Goal: Information Seeking & Learning: Compare options

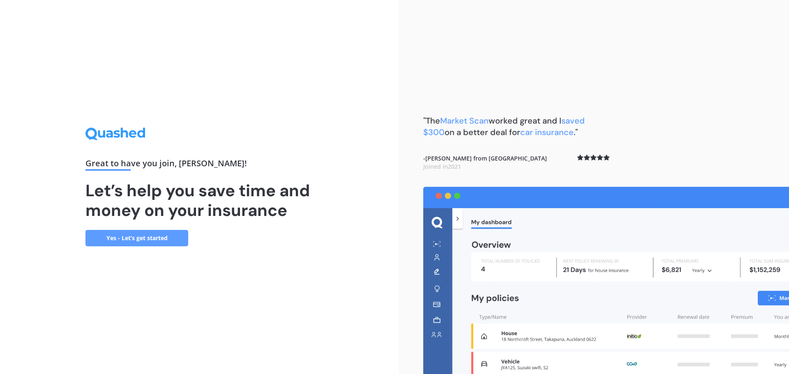
click at [166, 240] on link "Yes - Let’s get started" at bounding box center [136, 238] width 103 height 16
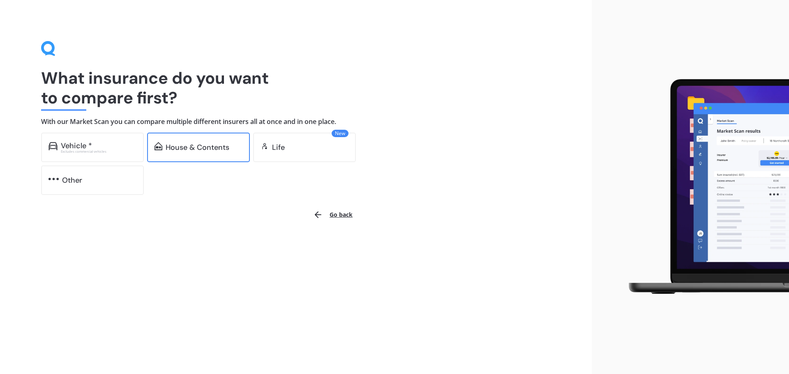
click at [200, 150] on div "House & Contents" at bounding box center [198, 147] width 64 height 8
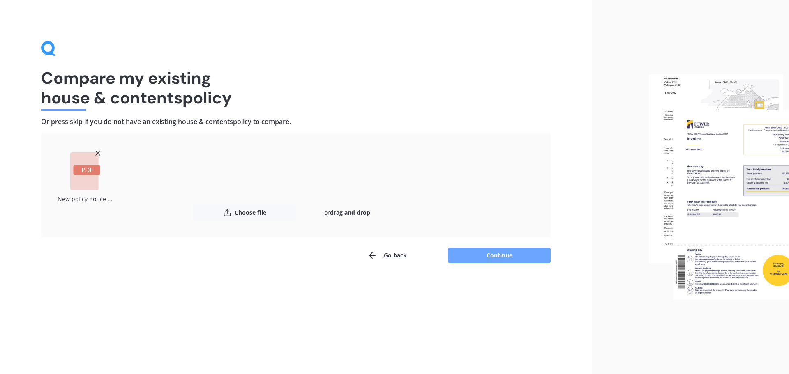
click at [503, 259] on button "Continue" at bounding box center [499, 256] width 103 height 16
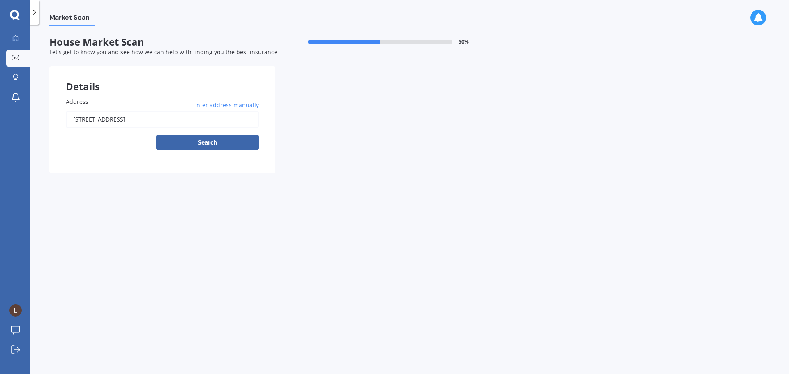
click at [213, 141] on button "Search" at bounding box center [207, 143] width 103 height 16
type input "2 Hand Road, Helensville 0800"
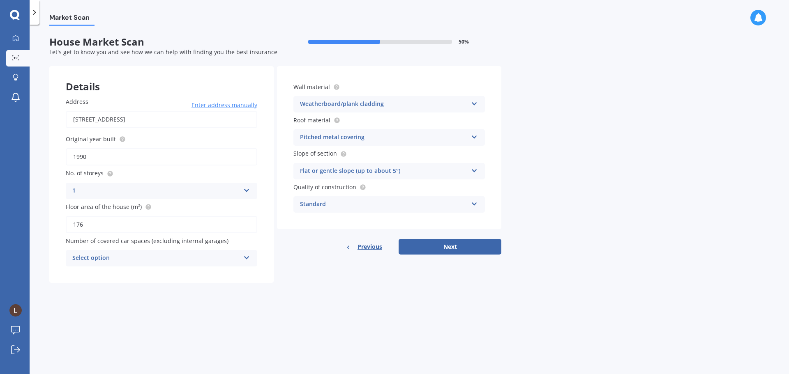
click at [115, 256] on div "Select option" at bounding box center [156, 258] width 168 height 10
click at [133, 275] on div "0" at bounding box center [161, 274] width 191 height 15
click at [449, 102] on div "Weatherboard/plank cladding" at bounding box center [384, 104] width 168 height 10
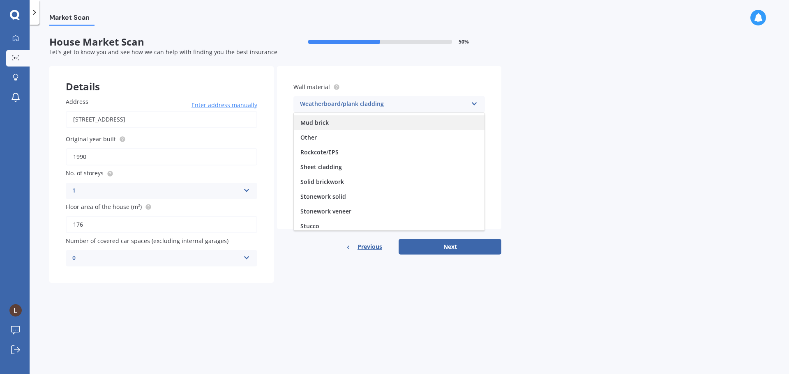
scroll to position [75, 0]
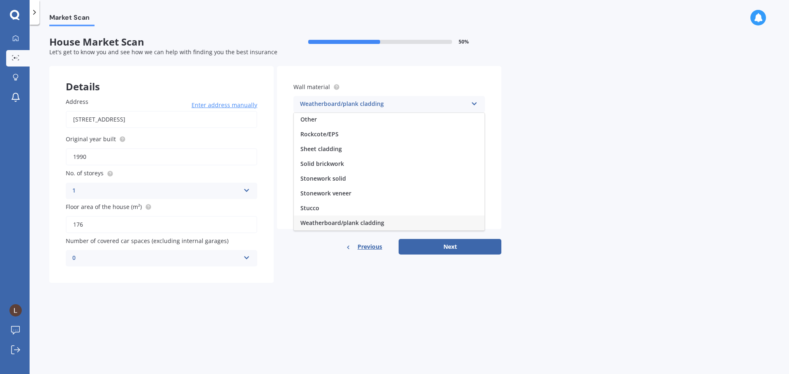
click at [413, 221] on div "Weatherboard/plank cladding" at bounding box center [389, 223] width 191 height 15
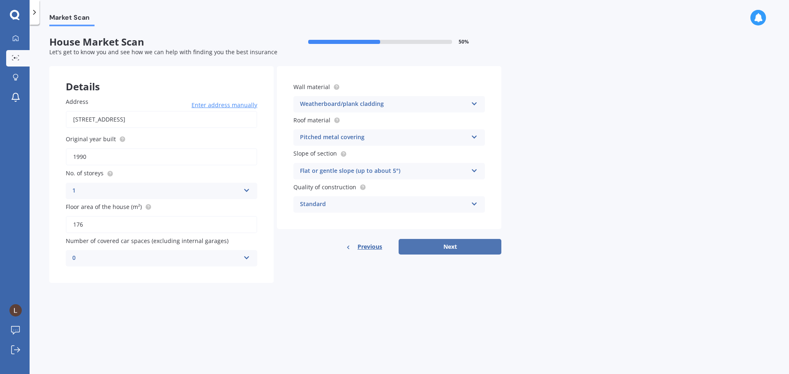
click at [433, 244] on button "Next" at bounding box center [449, 247] width 103 height 16
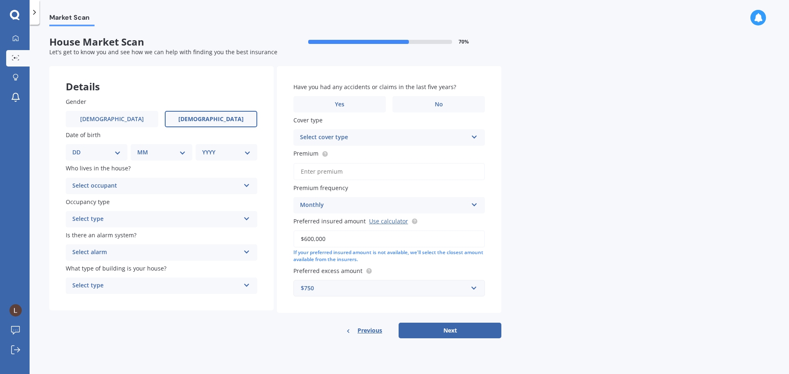
click at [243, 121] on label "Female" at bounding box center [211, 119] width 92 height 16
click at [0, 0] on input "Female" at bounding box center [0, 0] width 0 height 0
click at [111, 154] on select "DD 01 02 03 04 05 06 07 08 09 10 11 12 13 14 15 16 17 18 19 20 21 22 23 24 25 2…" at bounding box center [96, 152] width 48 height 9
select select "14"
click at [79, 148] on select "DD 01 02 03 04 05 06 07 08 09 10 11 12 13 14 15 16 17 18 19 20 21 22 23 24 25 2…" at bounding box center [96, 152] width 48 height 9
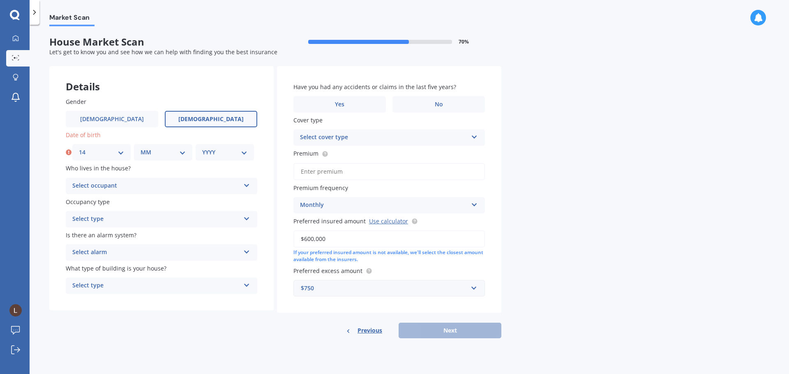
click at [173, 152] on select "MM 01 02 03 04 05 06 07 08 09 10 11 12" at bounding box center [162, 152] width 45 height 9
select select "11"
click at [140, 148] on select "MM 01 02 03 04 05 06 07 08 09 10 11 12" at bounding box center [162, 152] width 45 height 9
click at [230, 152] on select "YYYY 2009 2008 2007 2006 2005 2004 2003 2002 2001 2000 1999 1998 1997 1996 1995…" at bounding box center [224, 152] width 45 height 9
select select "1992"
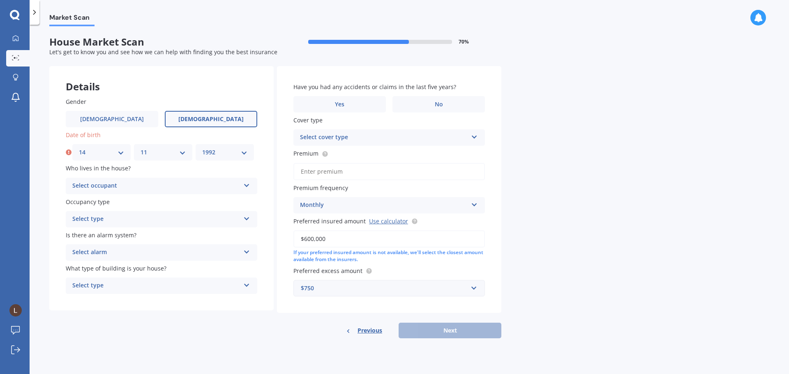
click at [202, 148] on select "YYYY 2009 2008 2007 2006 2005 2004 2003 2002 2001 2000 1999 1998 1997 1996 1995…" at bounding box center [224, 152] width 45 height 9
click at [104, 181] on div "Select occupant" at bounding box center [156, 186] width 168 height 10
click at [110, 200] on div "Owner" at bounding box center [161, 202] width 191 height 15
click at [112, 221] on div "Select type" at bounding box center [156, 219] width 168 height 10
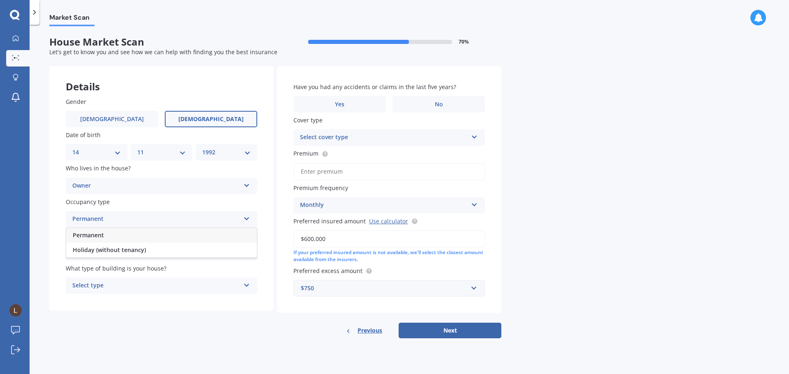
click at [112, 236] on div "Permanent" at bounding box center [161, 235] width 191 height 15
click at [115, 248] on div "Select alarm" at bounding box center [156, 253] width 168 height 10
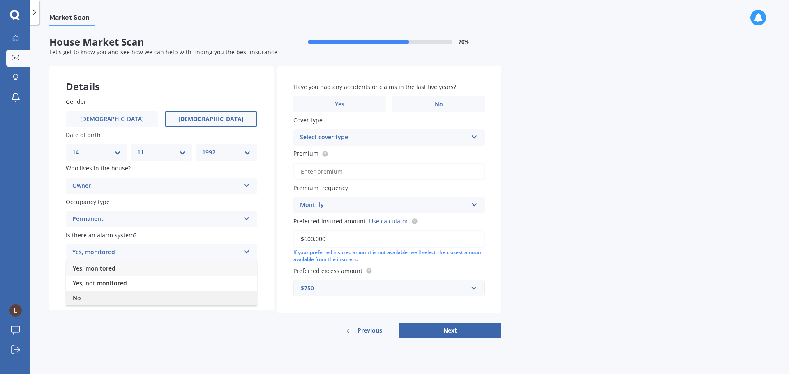
click at [115, 296] on div "No" at bounding box center [161, 298] width 191 height 15
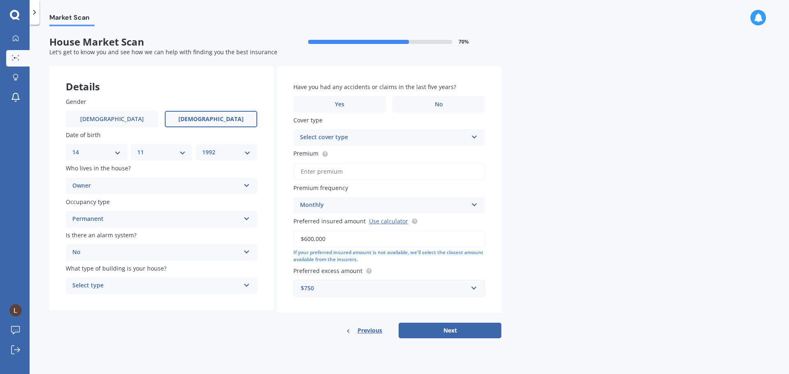
click at [117, 284] on div "Select type" at bounding box center [156, 286] width 168 height 10
click at [127, 303] on div "Freestanding" at bounding box center [161, 302] width 191 height 15
click at [371, 101] on label "Yes" at bounding box center [339, 104] width 92 height 16
click at [0, 0] on input "Yes" at bounding box center [0, 0] width 0 height 0
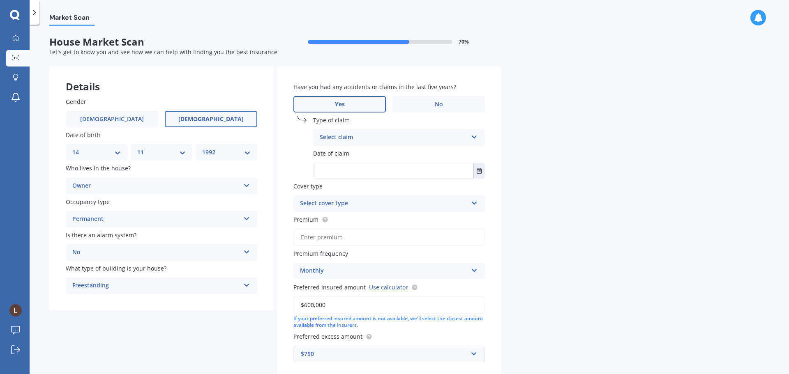
click at [367, 136] on div "Select claim" at bounding box center [394, 138] width 148 height 10
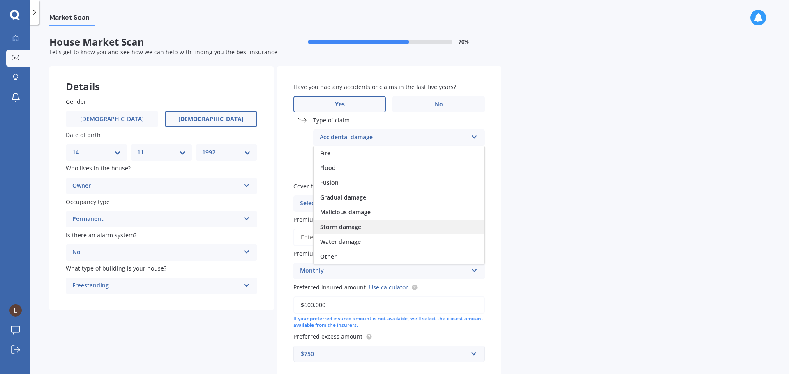
scroll to position [60, 0]
click at [373, 232] on div "Storm damage" at bounding box center [398, 226] width 171 height 15
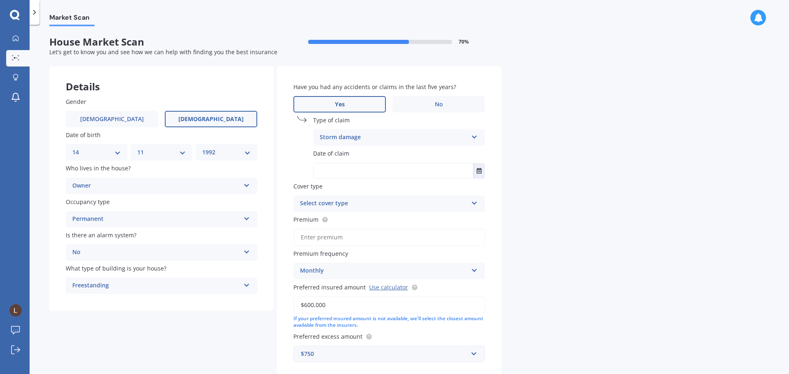
click at [403, 166] on input "text" at bounding box center [393, 170] width 160 height 15
click at [478, 170] on icon "Select date" at bounding box center [478, 171] width 5 height 6
click at [347, 189] on icon "button" at bounding box center [346, 192] width 4 height 6
click at [327, 242] on span "May" at bounding box center [329, 244] width 12 height 8
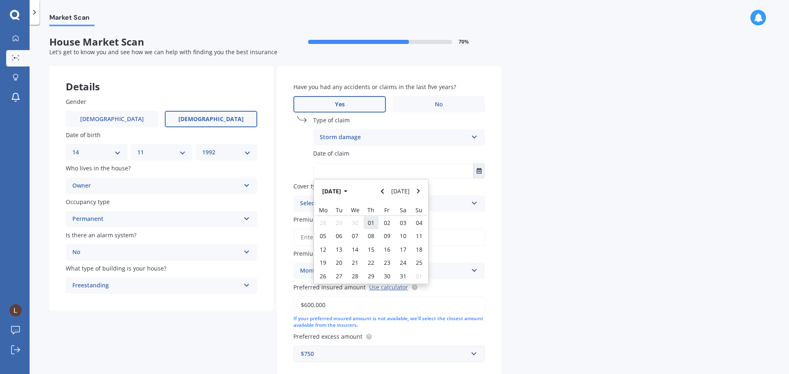
click at [368, 223] on span "01" at bounding box center [371, 223] width 7 height 8
type input "01/05/2025"
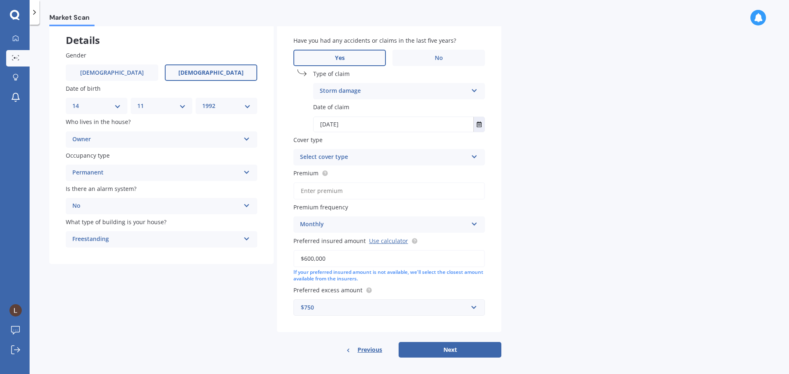
scroll to position [51, 0]
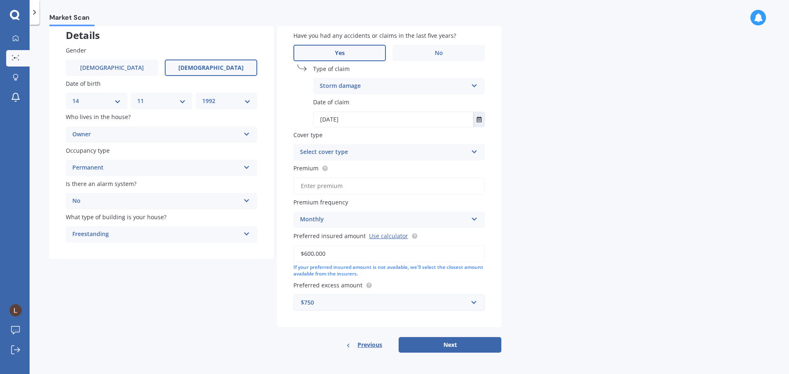
click at [368, 155] on div "Select cover type" at bounding box center [384, 152] width 168 height 10
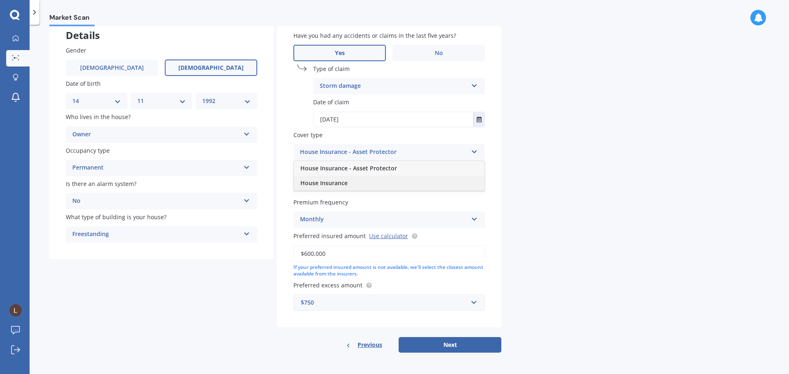
click at [376, 181] on div "House Insurance" at bounding box center [389, 183] width 191 height 15
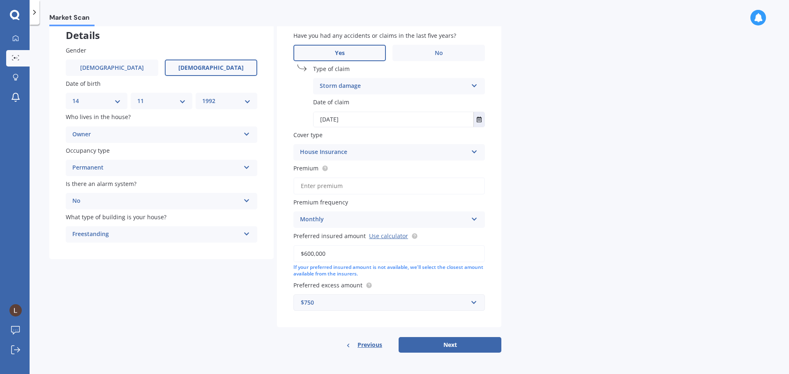
click at [364, 188] on input "Premium" at bounding box center [388, 185] width 191 height 17
click at [332, 183] on input "Premium" at bounding box center [388, 185] width 191 height 17
type input "$210.00"
click at [446, 346] on button "Next" at bounding box center [449, 345] width 103 height 16
select select "14"
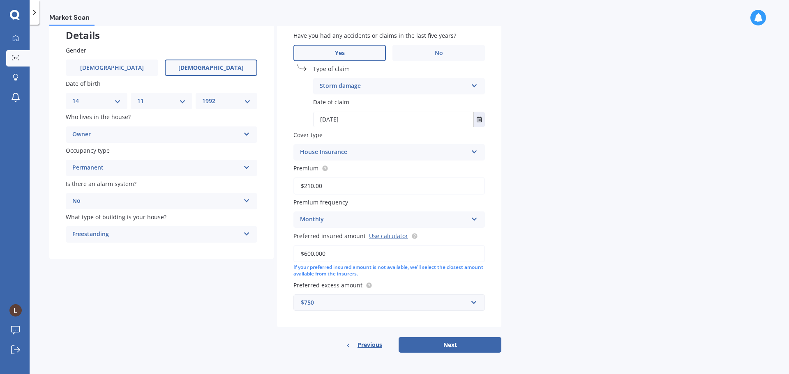
select select "11"
select select "1992"
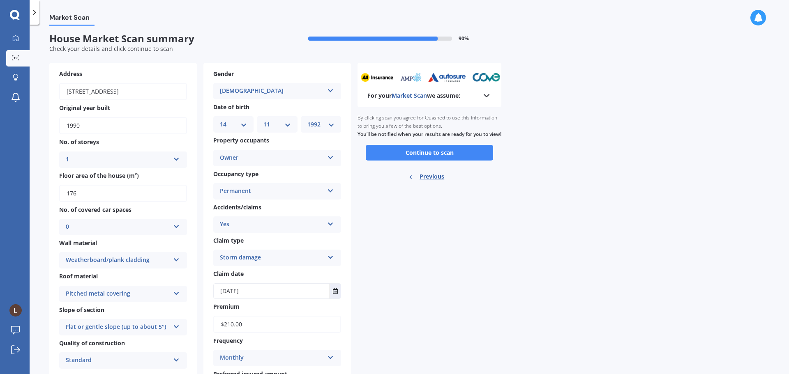
scroll to position [0, 0]
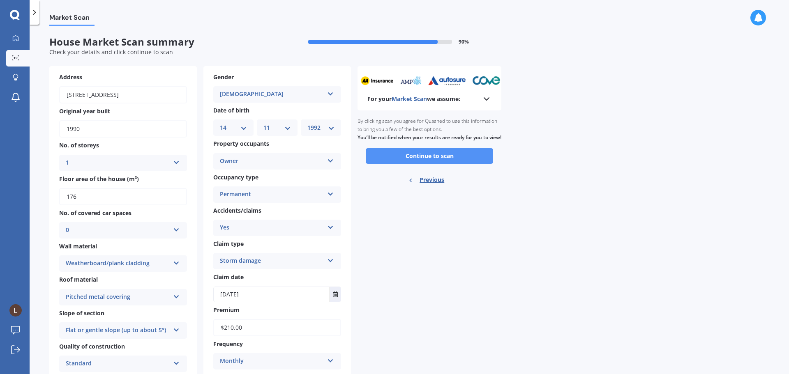
click at [467, 164] on button "Continue to scan" at bounding box center [429, 156] width 127 height 16
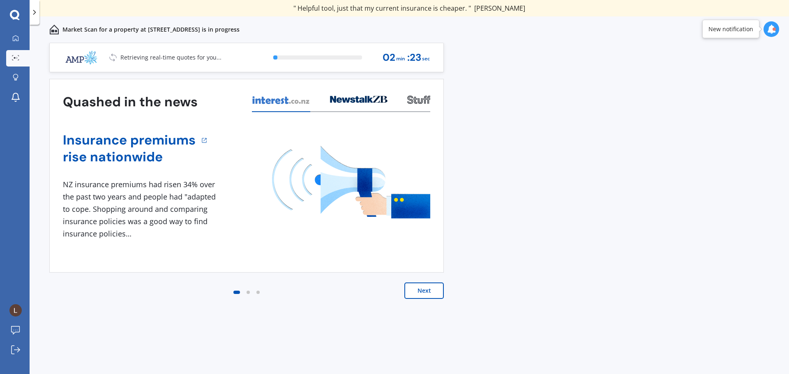
click at [416, 292] on button "Next" at bounding box center [423, 291] width 39 height 16
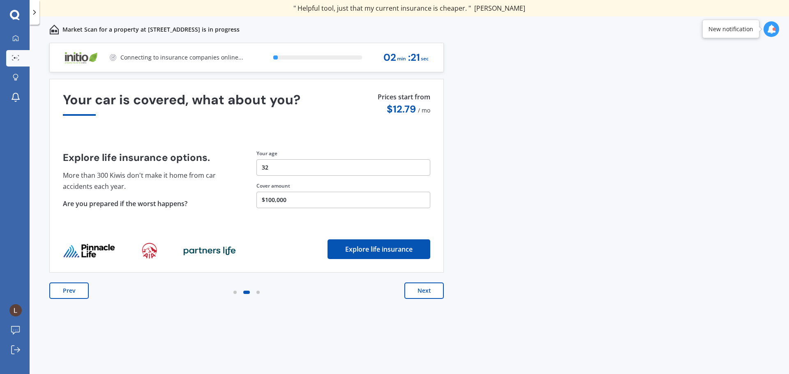
click at [415, 291] on button "Next" at bounding box center [423, 291] width 39 height 16
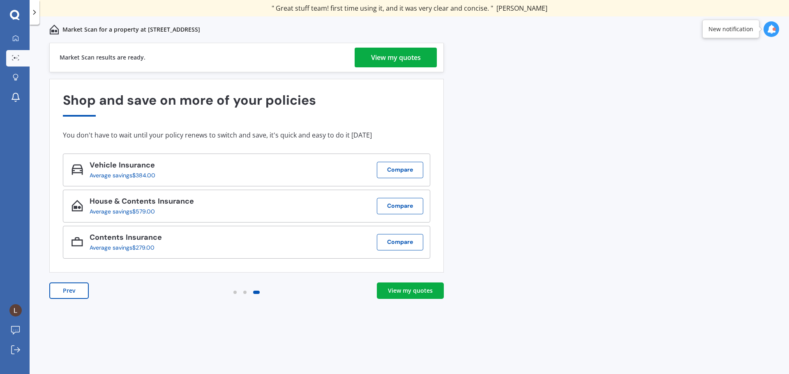
click at [368, 56] on link "View my quotes" at bounding box center [395, 58] width 82 height 20
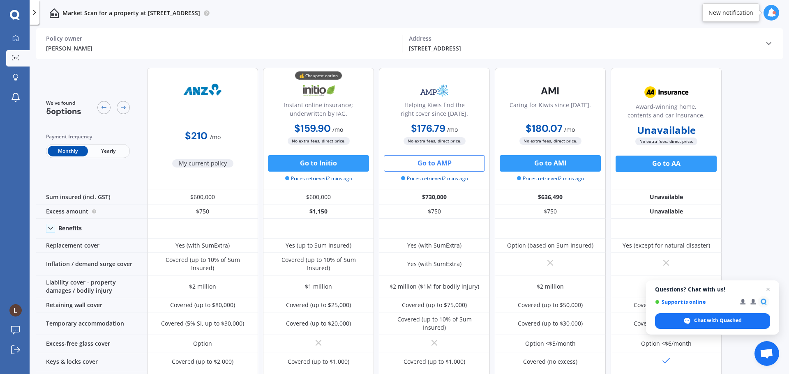
click at [446, 166] on button "Go to AMP" at bounding box center [434, 163] width 101 height 16
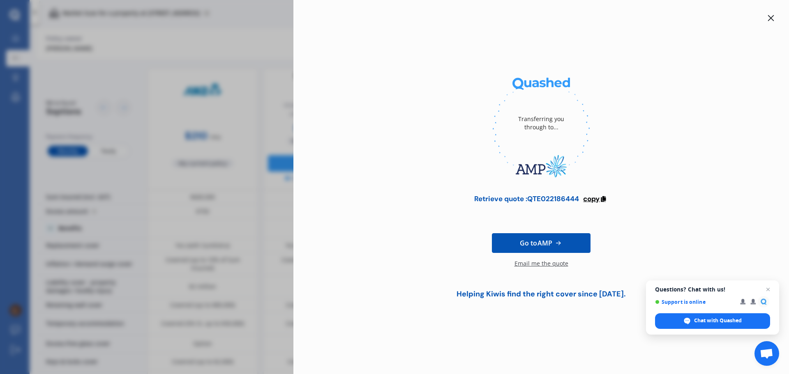
click at [596, 200] on span "copy" at bounding box center [591, 198] width 16 height 9
click at [218, 93] on div "Transferring you through to... Retrieve quote : QTE022186444 copied Reminder : …" at bounding box center [394, 187] width 789 height 374
click at [770, 15] on icon at bounding box center [770, 18] width 7 height 7
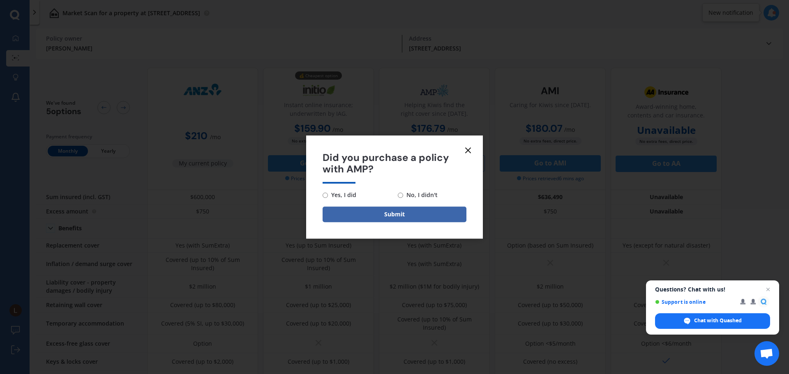
click at [410, 191] on span "No, I didn't" at bounding box center [420, 195] width 35 height 10
click at [403, 193] on input "No, I didn't" at bounding box center [400, 195] width 5 height 5
radio input "true"
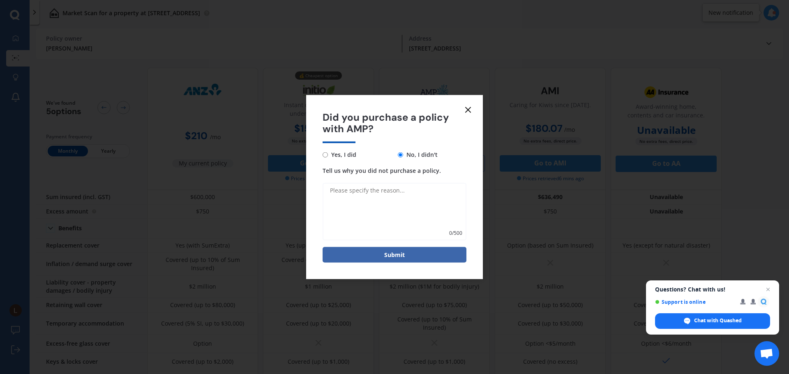
click at [469, 110] on icon at bounding box center [468, 110] width 10 height 10
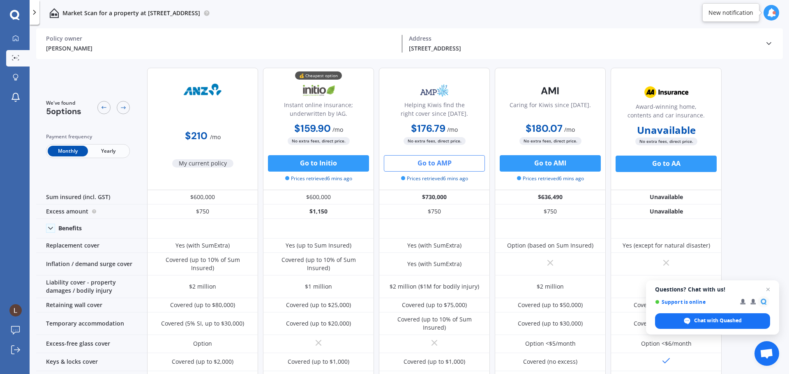
click at [762, 46] on div "2 Hand Road, Helensville 0800 Address" at bounding box center [583, 44] width 362 height 18
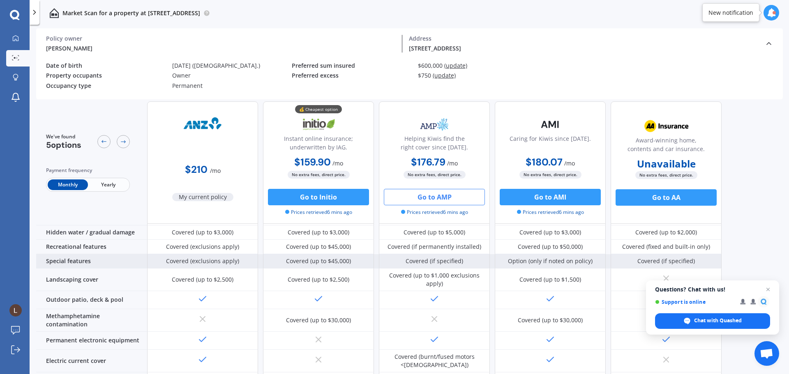
scroll to position [187, 0]
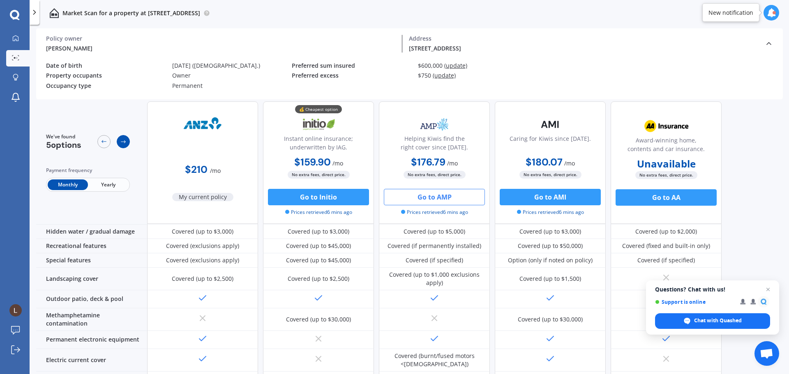
click at [125, 142] on icon at bounding box center [123, 141] width 5 height 3
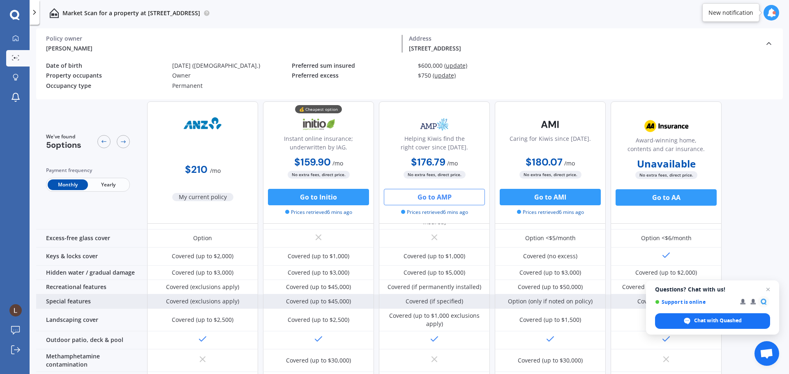
scroll to position [0, 0]
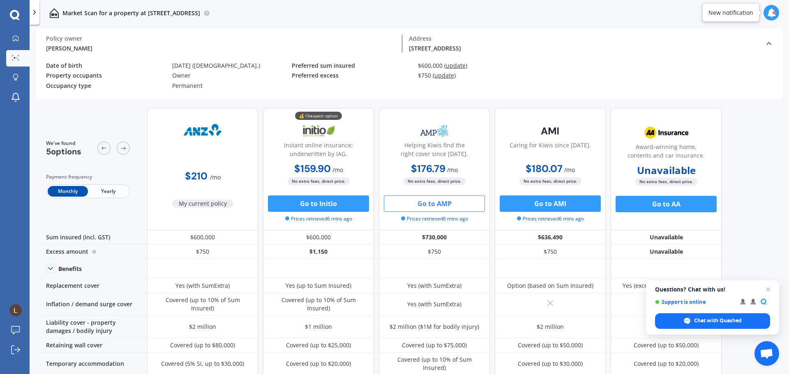
click at [33, 12] on icon at bounding box center [34, 12] width 8 height 8
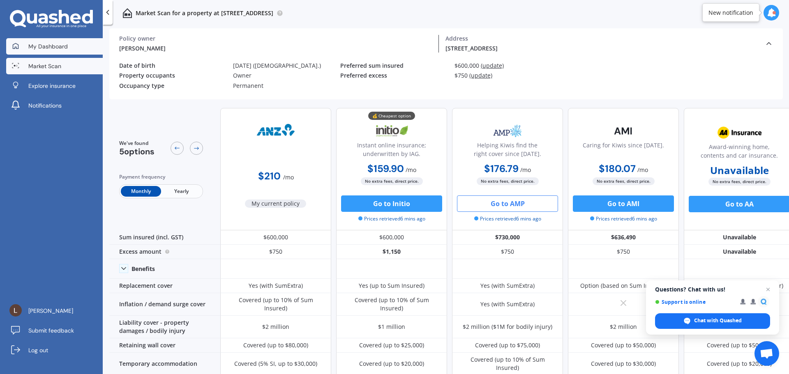
click at [59, 50] on span "My Dashboard" at bounding box center [47, 46] width 39 height 8
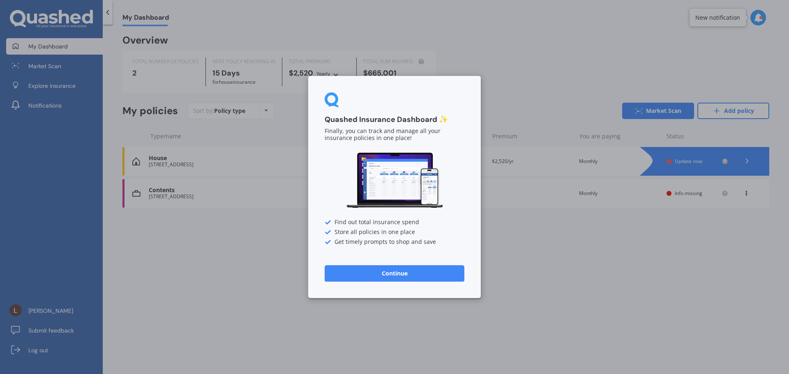
click at [397, 274] on button "Continue" at bounding box center [394, 273] width 140 height 16
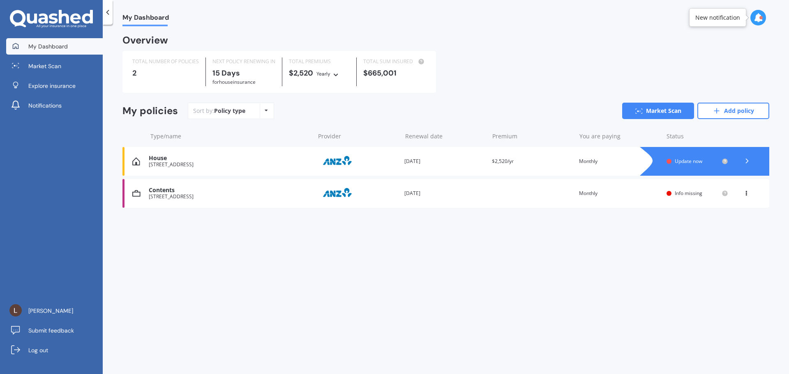
click at [688, 159] on span "Update now" at bounding box center [688, 161] width 28 height 7
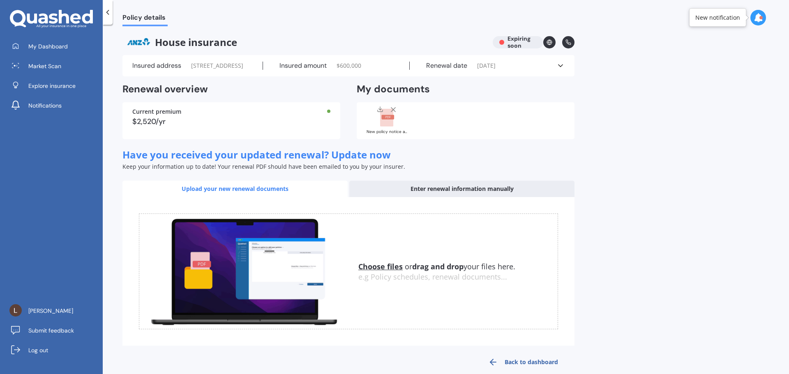
click at [190, 125] on div "$2,520/yr" at bounding box center [231, 121] width 198 height 7
click at [150, 125] on div "$2,520/yr" at bounding box center [231, 121] width 198 height 7
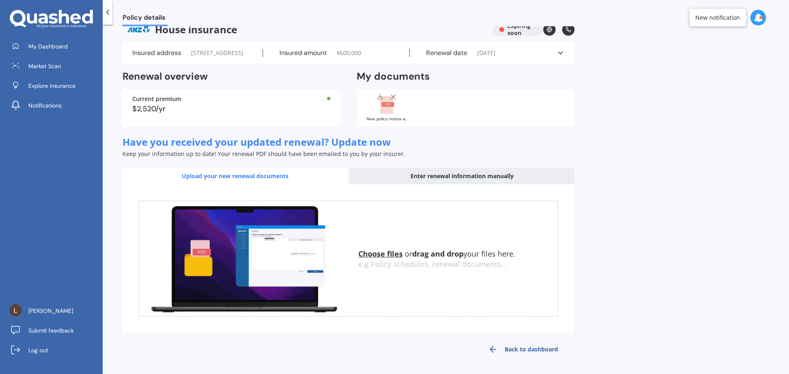
scroll to position [21, 0]
drag, startPoint x: 135, startPoint y: 92, endPoint x: 157, endPoint y: 98, distance: 22.8
click at [136, 92] on div "Current premium $2,520/yr" at bounding box center [231, 108] width 218 height 37
click at [469, 179] on div "Enter renewal information manually" at bounding box center [461, 176] width 225 height 16
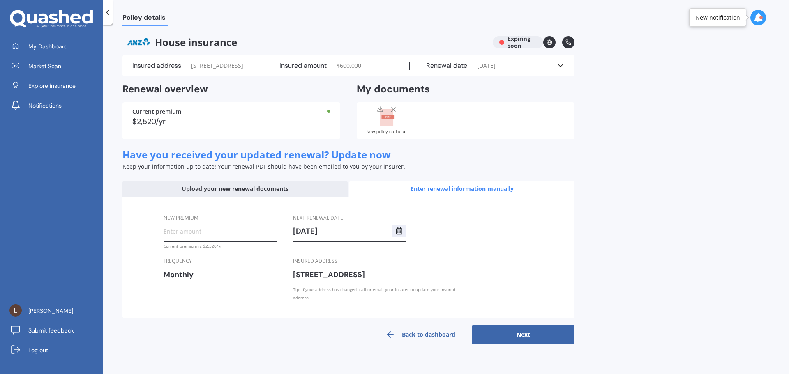
scroll to position [0, 0]
click at [197, 237] on input "New premium" at bounding box center [219, 231] width 113 height 12
click at [106, 14] on icon at bounding box center [108, 12] width 8 height 8
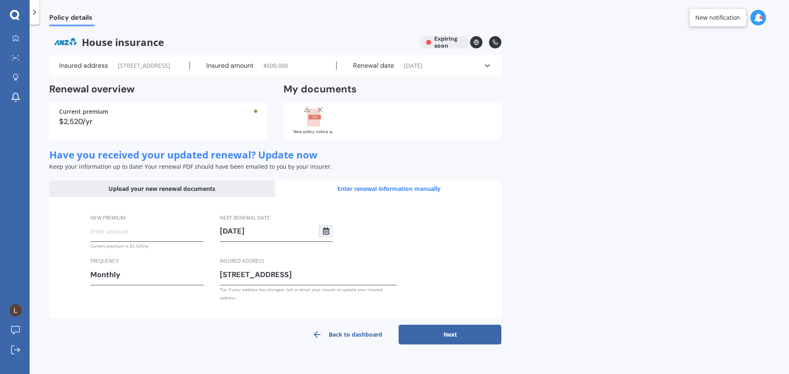
click at [37, 18] on div at bounding box center [35, 12] width 10 height 25
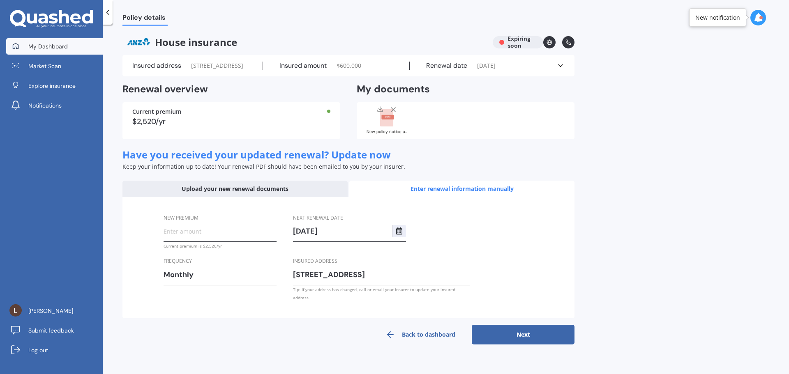
click at [43, 50] on link "My Dashboard" at bounding box center [54, 46] width 97 height 16
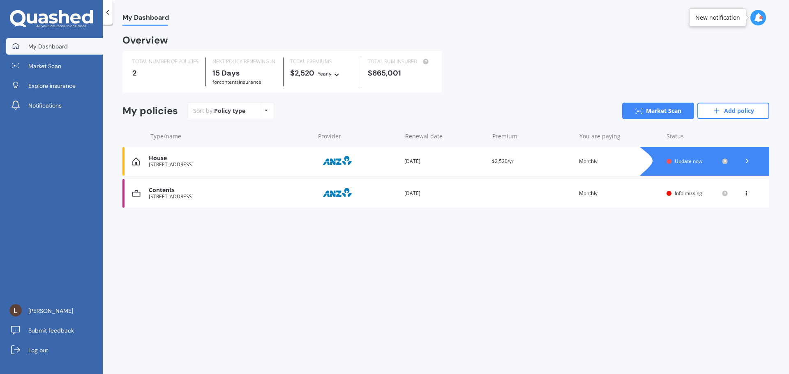
click at [505, 161] on span "$2,520/yr" at bounding box center [503, 161] width 22 height 7
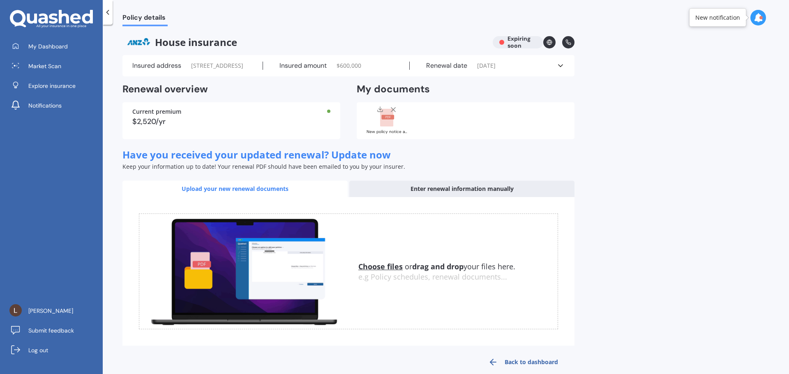
click at [336, 70] on div "Insured amount $ 600,000" at bounding box center [336, 66] width 147 height 8
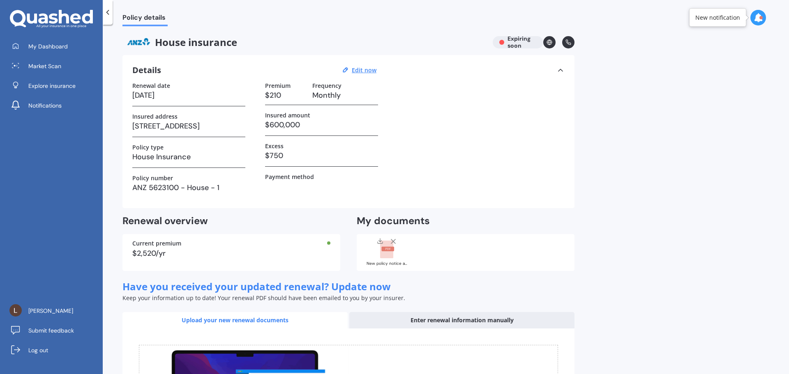
click at [176, 258] on div "Current premium $2,520/yr" at bounding box center [231, 252] width 218 height 37
click at [157, 242] on div "Current premium" at bounding box center [231, 244] width 198 height 6
click at [153, 247] on div "Current premium $2,520/yr" at bounding box center [231, 252] width 218 height 37
click at [222, 253] on div "$2,520/yr" at bounding box center [231, 253] width 198 height 7
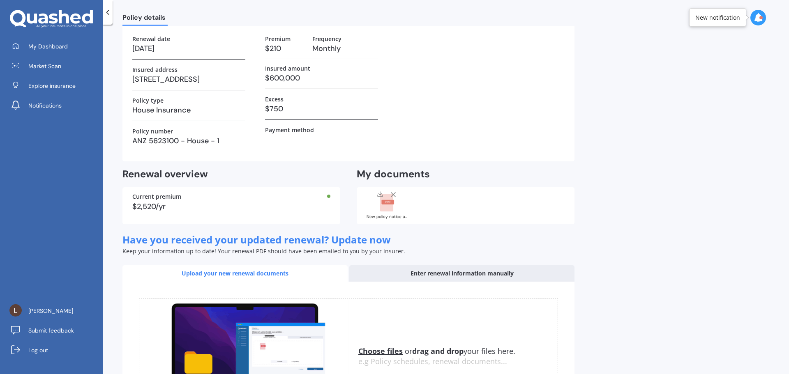
scroll to position [145, 0]
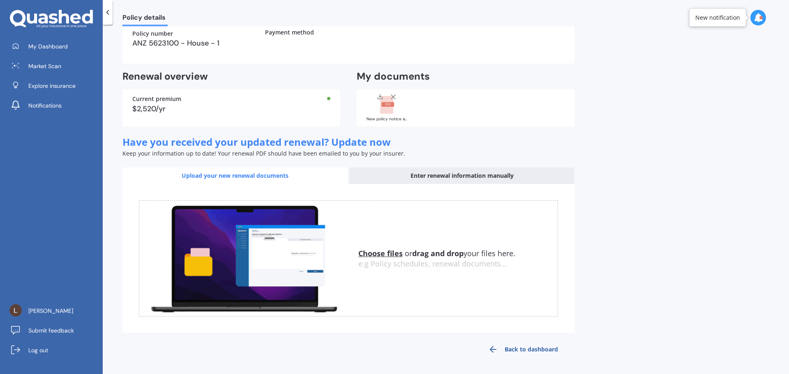
click at [478, 175] on div "Enter renewal information manually" at bounding box center [461, 176] width 225 height 16
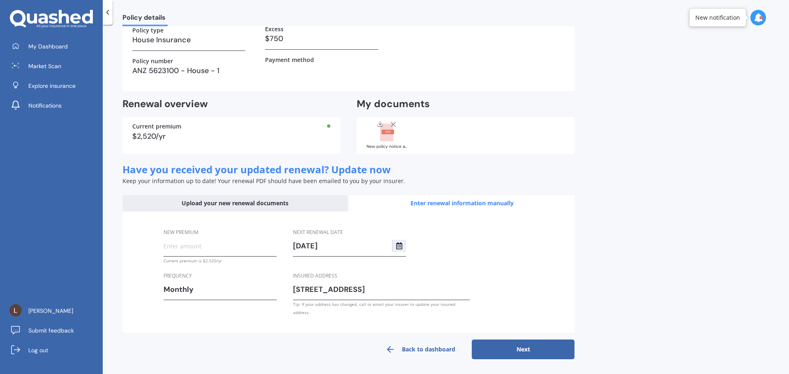
scroll to position [109, 0]
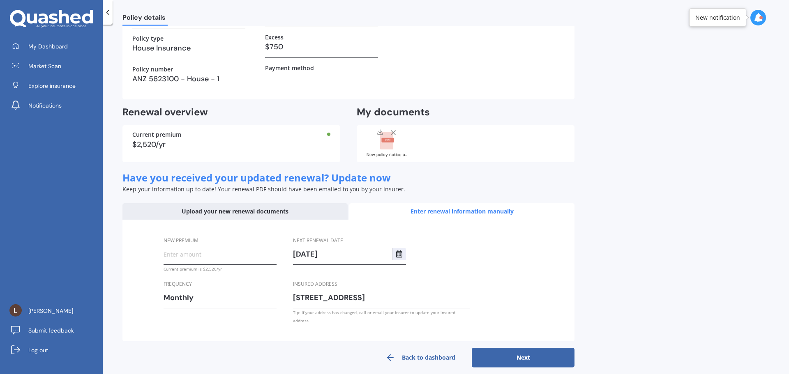
click at [199, 260] on input "New premium" at bounding box center [219, 254] width 113 height 12
type input "$1,733.99"
click at [229, 298] on div "Monthly" at bounding box center [214, 298] width 102 height 12
click at [203, 209] on div "Yearly" at bounding box center [220, 209] width 112 height 15
click at [504, 349] on button "Next" at bounding box center [523, 358] width 103 height 20
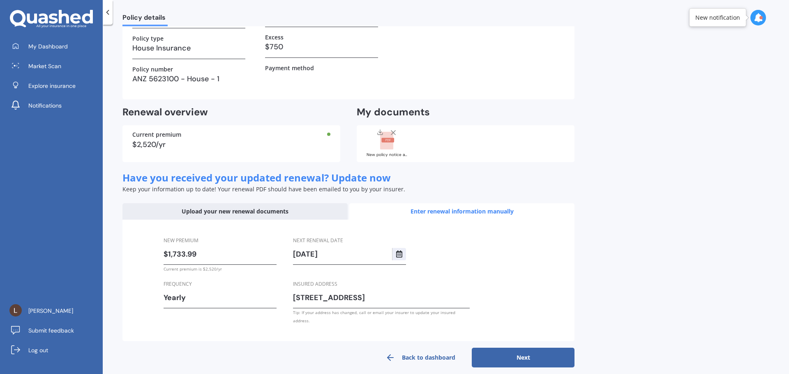
select select "13"
select select "09"
select select "2026"
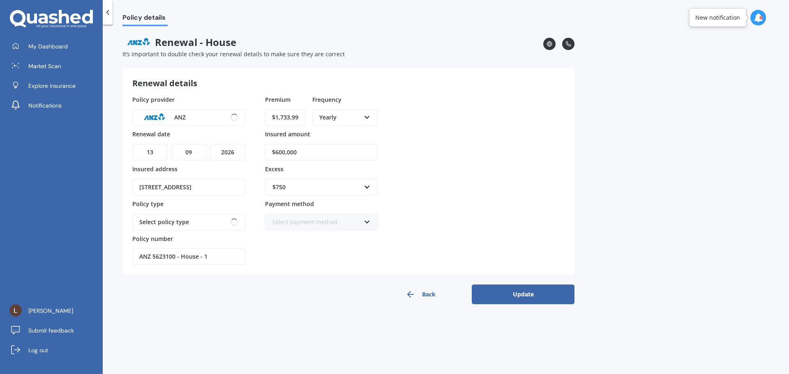
scroll to position [0, 0]
click at [217, 220] on div "House Insurance" at bounding box center [183, 222] width 88 height 9
click at [217, 219] on div "House Insurance" at bounding box center [183, 222] width 88 height 9
click at [523, 298] on button "Update" at bounding box center [523, 295] width 103 height 20
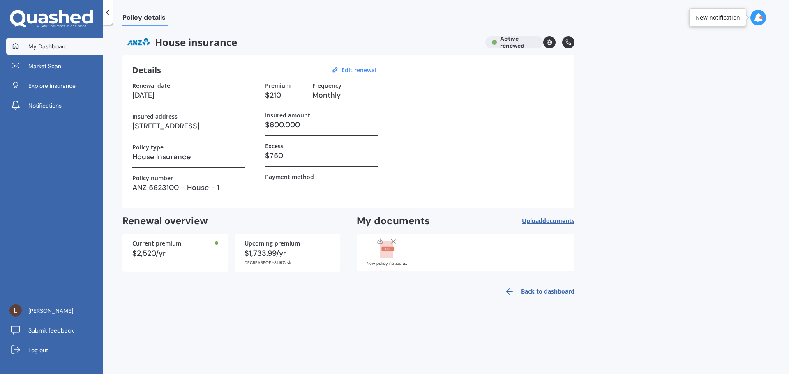
click at [54, 47] on span "My Dashboard" at bounding box center [47, 46] width 39 height 8
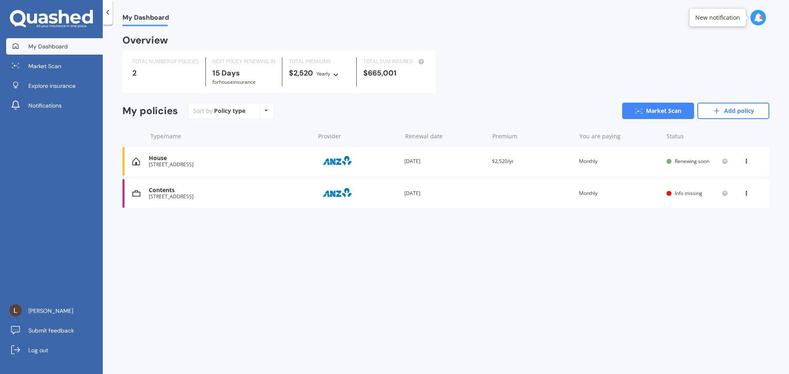
click at [677, 194] on span "Info missing" at bounding box center [688, 193] width 28 height 7
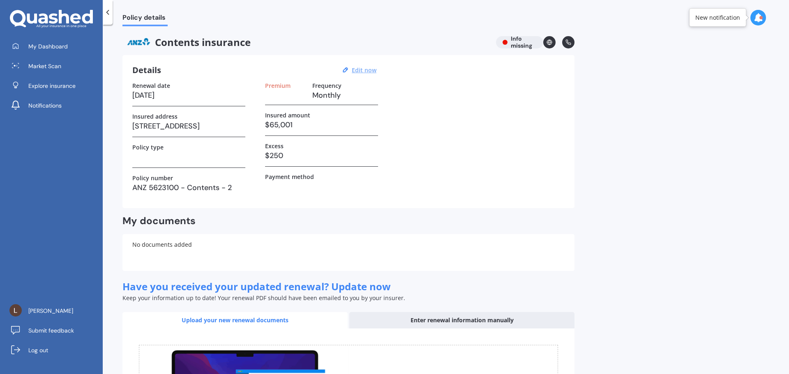
click at [361, 67] on u "Edit now" at bounding box center [364, 70] width 25 height 8
select select "13"
select select "09"
select select "2025"
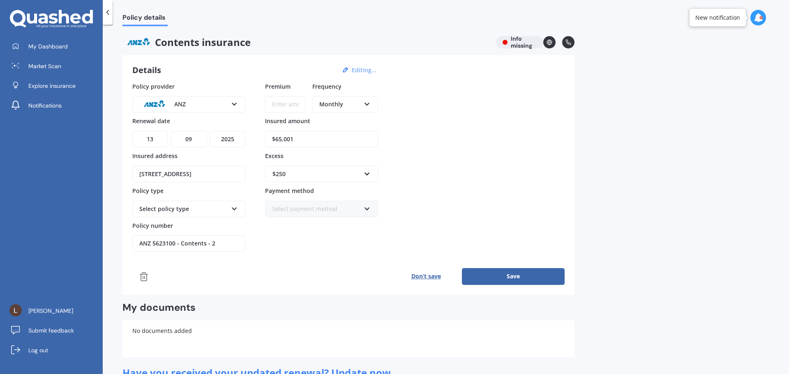
click at [337, 105] on div "Monthly" at bounding box center [339, 104] width 41 height 9
click at [345, 117] on div "Yearly" at bounding box center [345, 120] width 64 height 15
click at [293, 104] on input "Premium" at bounding box center [285, 104] width 41 height 16
type input "$631.13"
drag, startPoint x: 318, startPoint y: 140, endPoint x: 292, endPoint y: 145, distance: 27.0
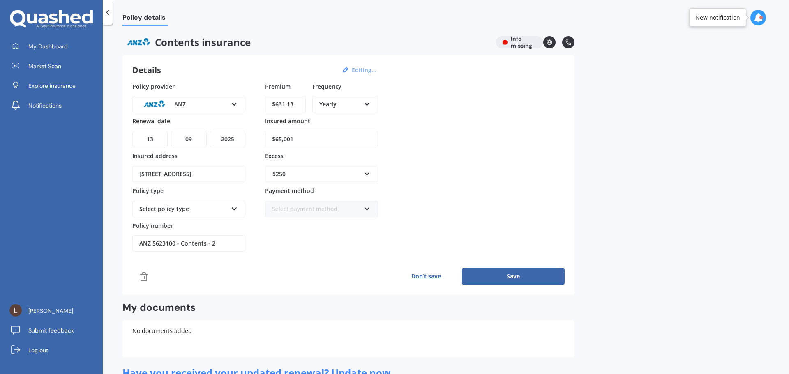
click at [248, 140] on div "Policy provider ANZ AA AMI AMP ANZ ASB Ando BNZ Co-Operative Bank FMG Initio Ki…" at bounding box center [348, 167] width 432 height 170
type input "$66,561"
click at [187, 212] on div "Select policy type" at bounding box center [183, 209] width 88 height 9
click at [187, 225] on span "Contents Insurance" at bounding box center [167, 225] width 54 height 8
click at [552, 278] on button "Save" at bounding box center [513, 276] width 103 height 16
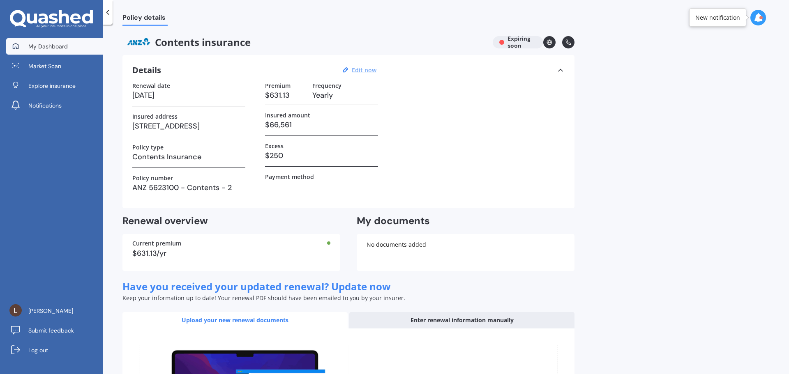
click at [41, 47] on span "My Dashboard" at bounding box center [47, 46] width 39 height 8
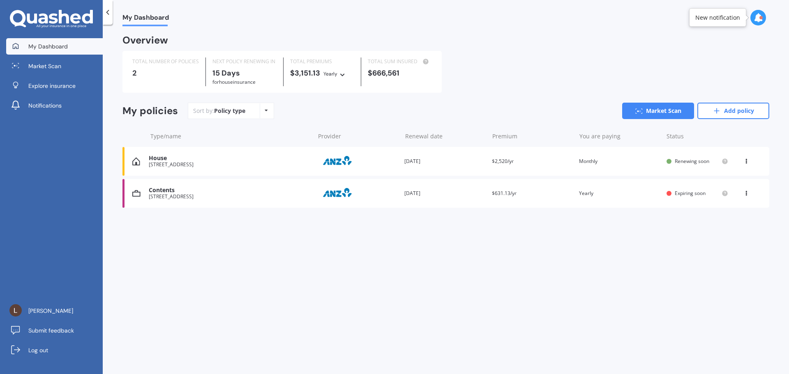
click at [746, 161] on icon at bounding box center [746, 159] width 6 height 5
click at [732, 177] on div "View policy" at bounding box center [727, 177] width 81 height 16
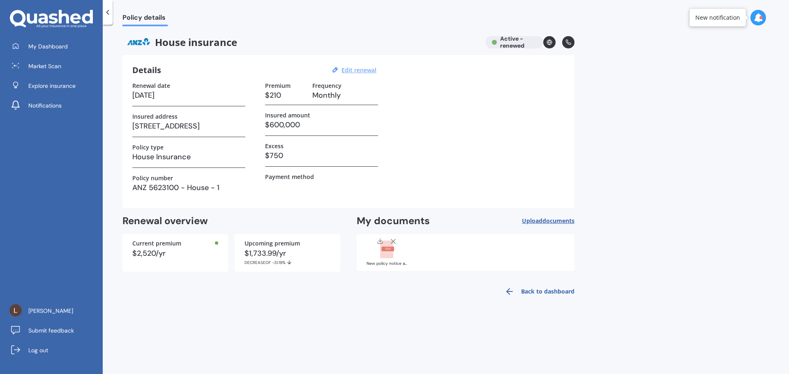
click at [358, 69] on u "Edit renewal" at bounding box center [358, 70] width 35 height 8
select select "13"
select select "09"
select select "2026"
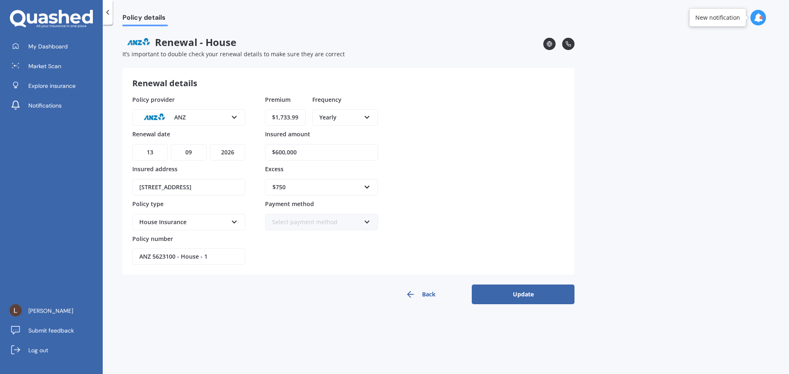
click at [108, 12] on icon at bounding box center [108, 12] width 8 height 8
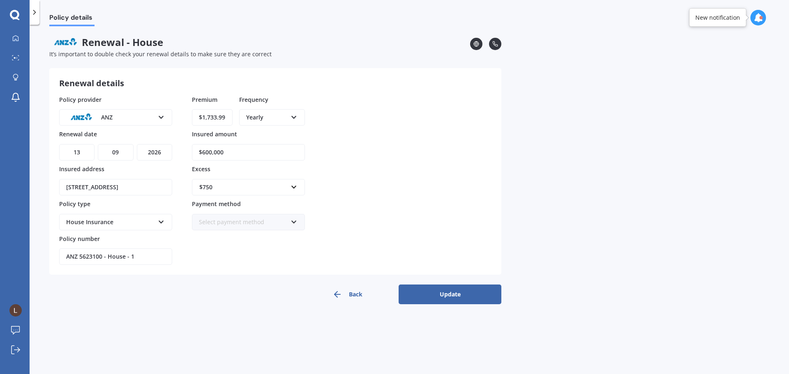
click at [370, 296] on button "Back" at bounding box center [347, 295] width 103 height 20
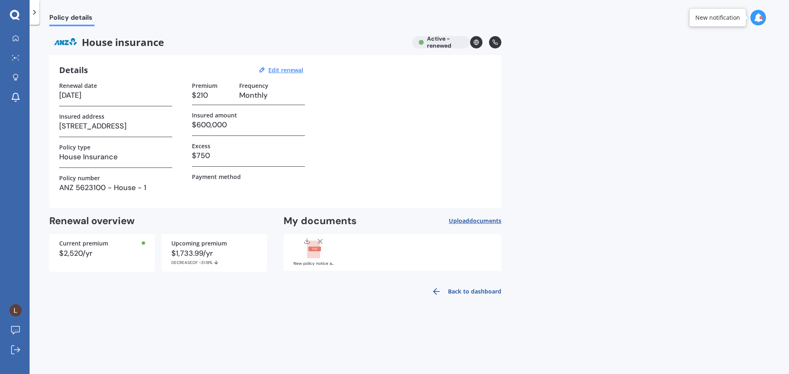
click at [36, 10] on icon at bounding box center [34, 12] width 8 height 8
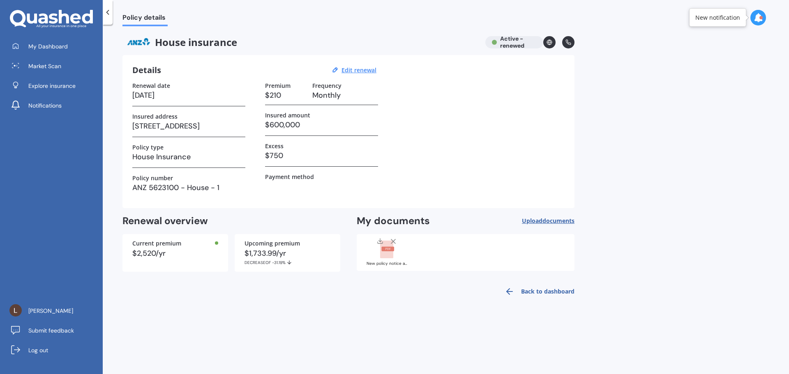
click at [527, 295] on link "Back to dashboard" at bounding box center [536, 292] width 75 height 20
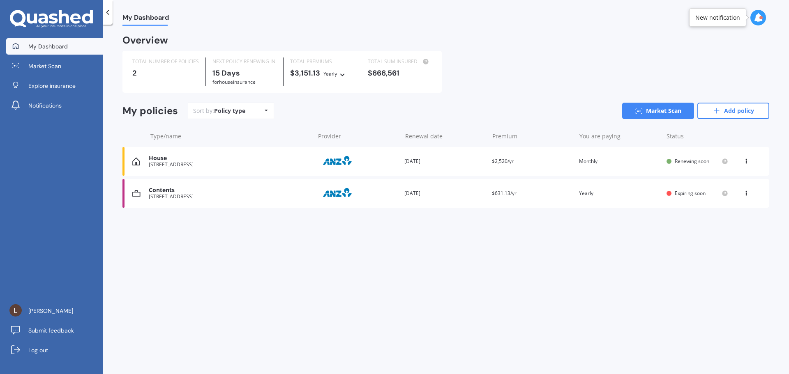
click at [741, 159] on div "View option View policy Delete" at bounding box center [746, 161] width 25 height 8
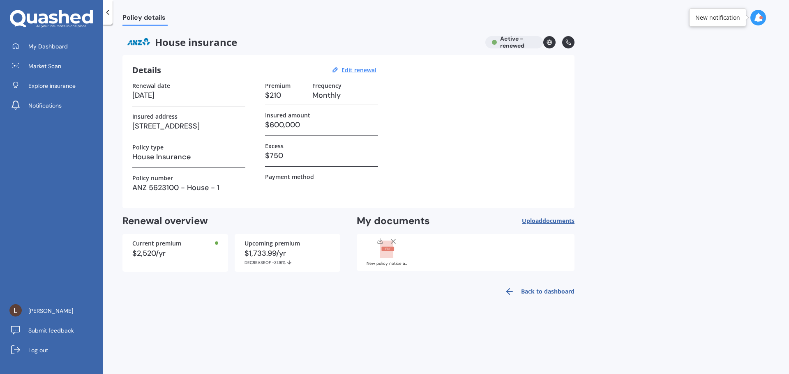
click at [549, 287] on link "Back to dashboard" at bounding box center [536, 292] width 75 height 20
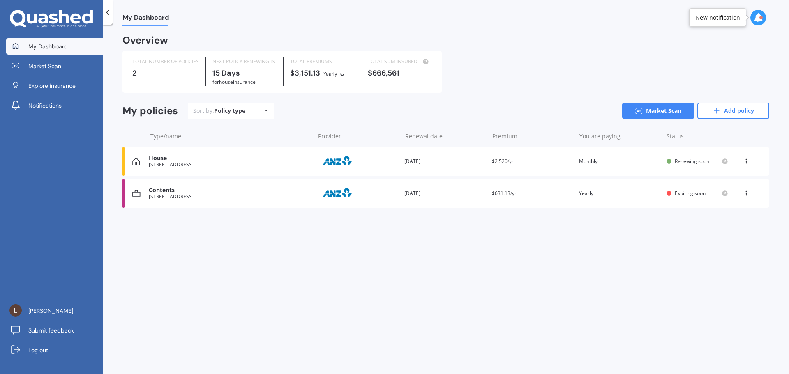
click at [746, 161] on icon at bounding box center [746, 159] width 6 height 5
click at [739, 196] on div "Delete" at bounding box center [727, 193] width 81 height 16
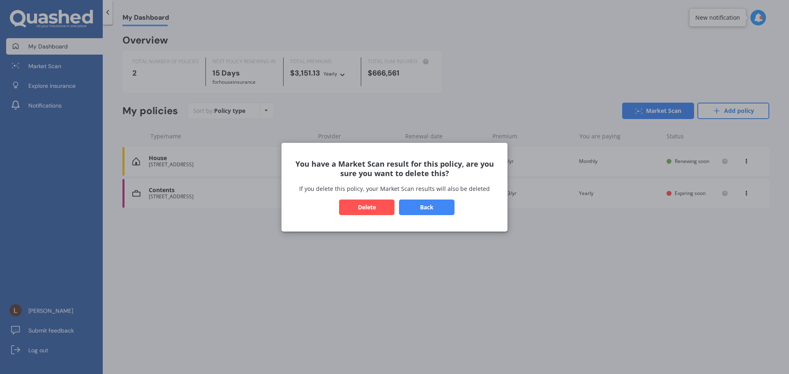
click at [360, 204] on button "Delete" at bounding box center [366, 207] width 55 height 16
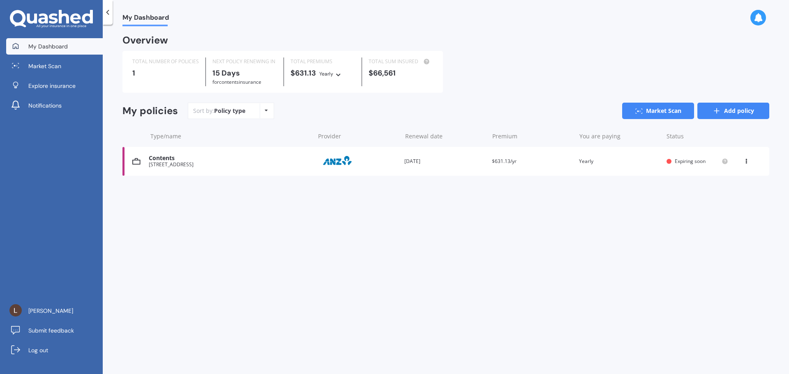
click at [722, 110] on link "Add policy" at bounding box center [733, 111] width 72 height 16
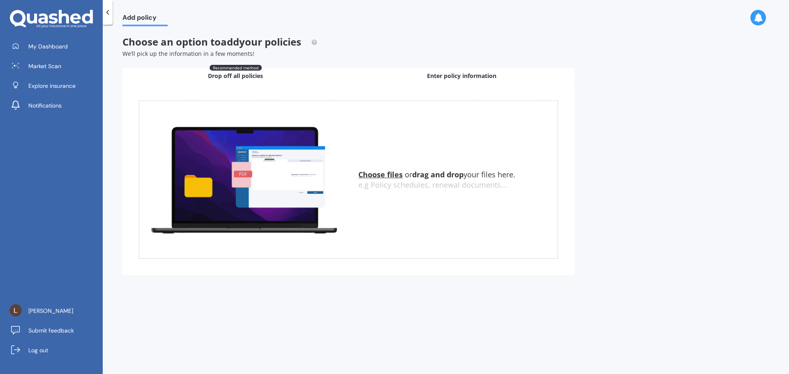
click at [482, 78] on span "Enter policy information" at bounding box center [461, 76] width 69 height 8
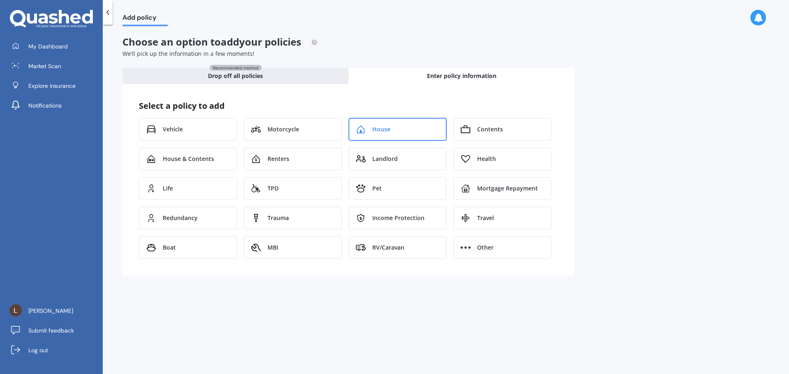
click at [401, 129] on div "House" at bounding box center [397, 129] width 98 height 23
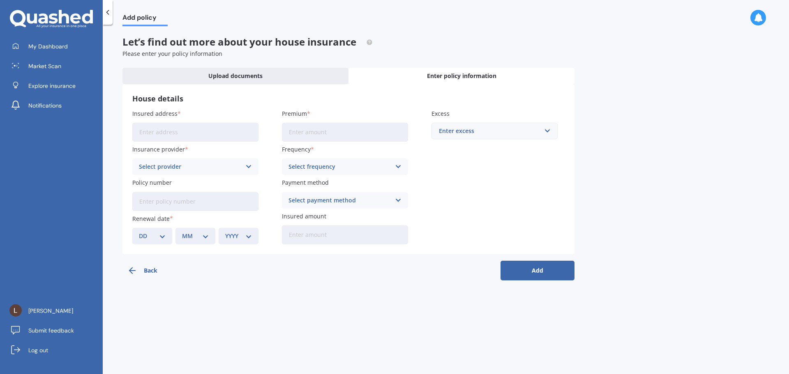
click at [206, 125] on input "Insured address" at bounding box center [195, 132] width 126 height 19
click at [167, 132] on input "2 Hand RdHelensville 0800" at bounding box center [195, 132] width 126 height 19
type input "2 Hand Road, Helensville 0800"
click at [182, 162] on div "Select provider AA AMI AMP ANZ ASB Ando BNZ Co-Operative Bank FMG Initio Kiwiba…" at bounding box center [195, 167] width 126 height 16
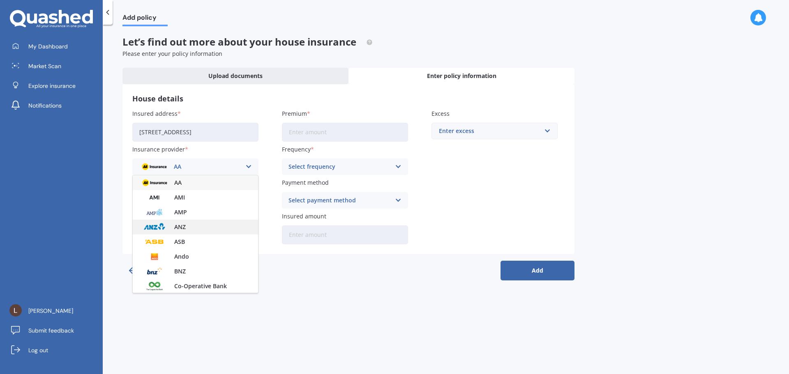
click at [196, 230] on div "ANZ" at bounding box center [195, 227] width 125 height 15
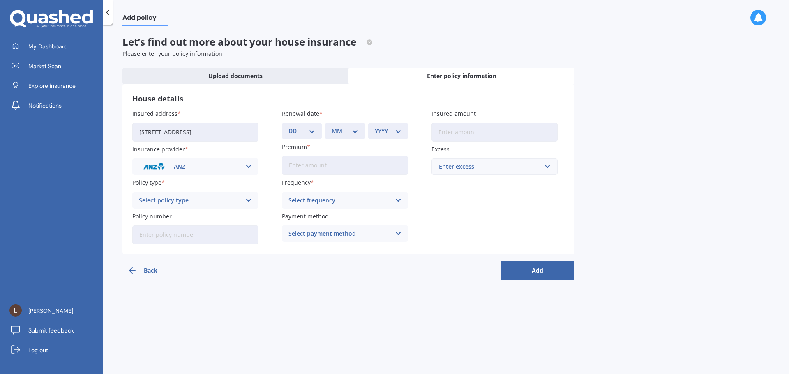
click at [202, 205] on div "Select policy type" at bounding box center [190, 200] width 102 height 9
click at [210, 231] on div "House Insurance" at bounding box center [195, 231] width 125 height 15
click at [310, 129] on select "DD 01 02 03 04 05 06 07 08 09 10 11 12 13 14 15 16 17 18 19 20 21 22 23 24 25 2…" at bounding box center [301, 131] width 27 height 9
select select "13"
click at [288, 127] on select "DD 01 02 03 04 05 06 07 08 09 10 11 12 13 14 15 16 17 18 19 20 21 22 23 24 25 2…" at bounding box center [301, 131] width 27 height 9
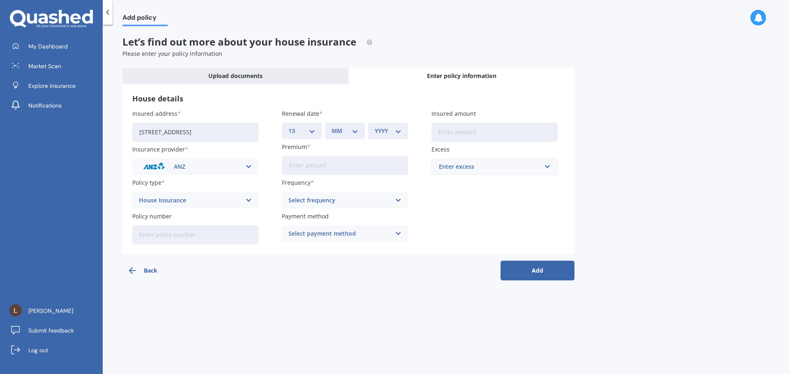
click at [356, 122] on div "Renewal date DD 01 02 03 04 05 06 07 08 09 10 11 12 13 14 15 16 17 18 19 20 21 …" at bounding box center [345, 124] width 126 height 30
click at [355, 129] on select "MM 01 02 03 04 05 06 07 08 09 10 11 12" at bounding box center [344, 131] width 27 height 9
select select "09"
click at [331, 127] on select "MM 01 02 03 04 05 06 07 08 09 10 11 12" at bounding box center [344, 131] width 27 height 9
click at [398, 127] on select "YYYY 2027 2026 2025 2024 2023 2022 2021 2020 2019 2018 2017 2016 2015 2014 2013…" at bounding box center [388, 131] width 27 height 9
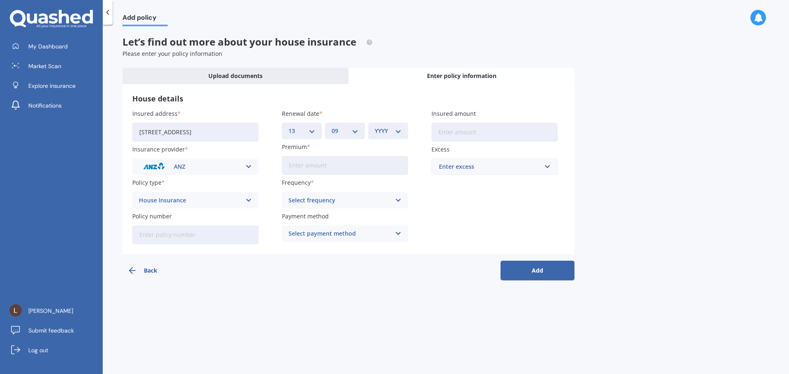
select select "2025"
click at [375, 127] on select "YYYY 2027 2026 2025 2024 2023 2022 2021 2020 2019 2018 2017 2016 2015 2014 2013…" at bounding box center [388, 131] width 27 height 9
click at [444, 132] on input "Insured amount" at bounding box center [494, 132] width 126 height 19
type input "$613,200"
click at [491, 166] on div "Enter excess" at bounding box center [489, 166] width 101 height 9
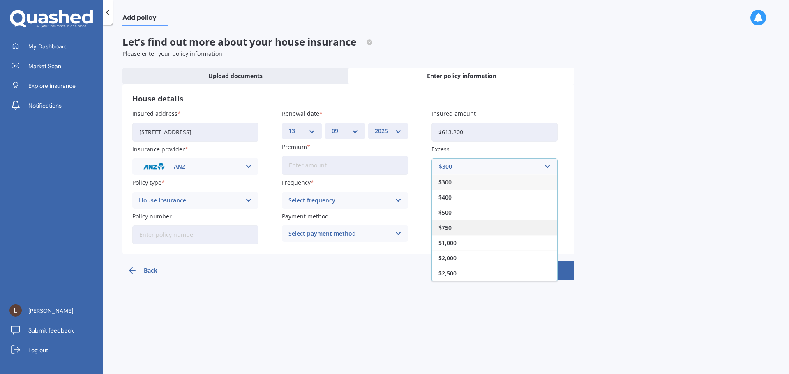
click at [470, 229] on div "$750" at bounding box center [494, 227] width 125 height 15
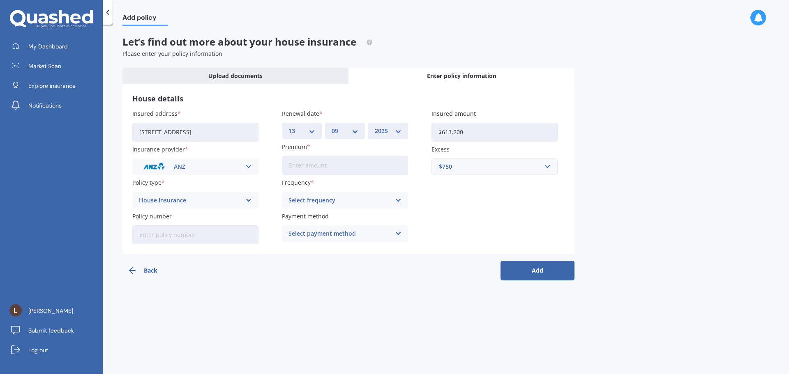
click at [325, 164] on input "Premium" at bounding box center [345, 165] width 126 height 19
type input "$1,733.99"
click at [352, 191] on div "Frequency Select frequency Yearly Six-Monthly Quarterly Monthly Fortnightly Wee…" at bounding box center [345, 193] width 126 height 30
click at [350, 199] on div "Select frequency" at bounding box center [339, 200] width 102 height 9
click at [334, 221] on div "Yearly" at bounding box center [344, 216] width 125 height 15
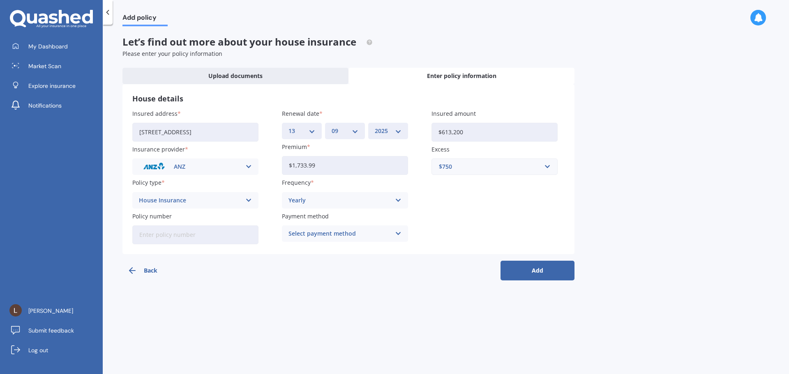
click at [334, 235] on div "Select payment method" at bounding box center [339, 233] width 102 height 9
click at [360, 248] on span "Direct debit - bank account" at bounding box center [327, 250] width 77 height 6
click at [550, 272] on button "Add" at bounding box center [537, 271] width 74 height 20
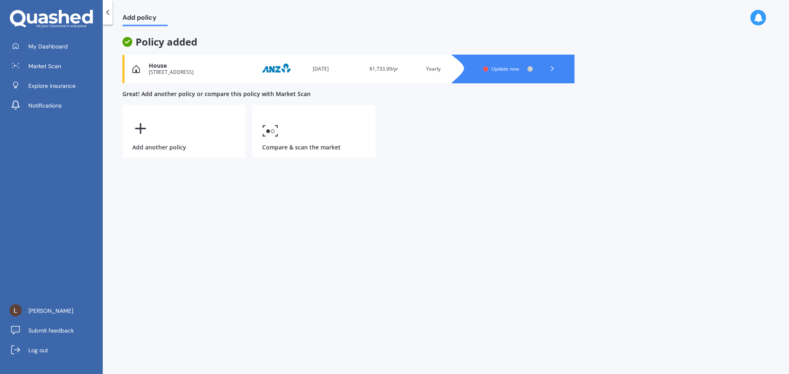
click at [504, 69] on span "Update now" at bounding box center [505, 68] width 28 height 7
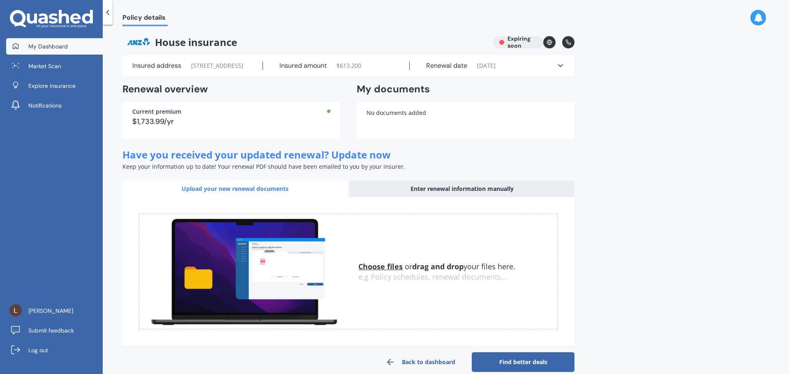
click at [66, 47] on span "My Dashboard" at bounding box center [47, 46] width 39 height 8
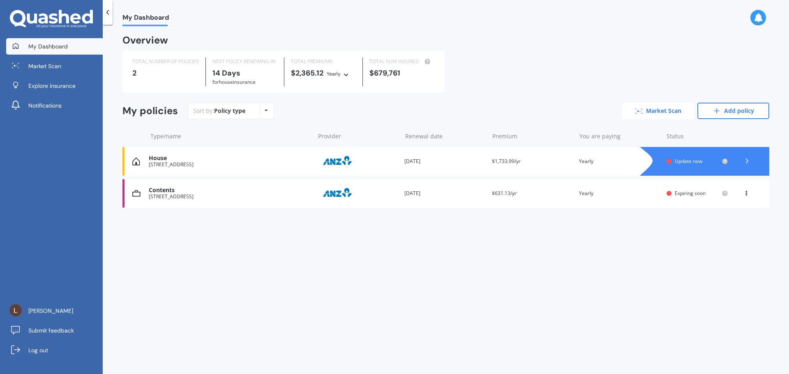
click at [664, 113] on link "Market Scan" at bounding box center [658, 111] width 72 height 16
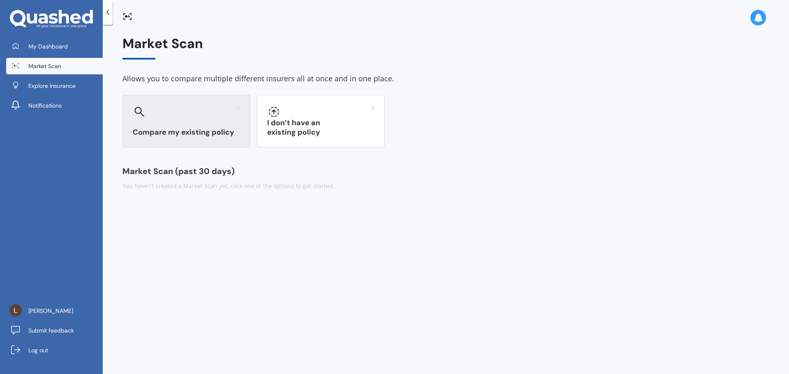
click at [196, 117] on div at bounding box center [186, 111] width 107 height 13
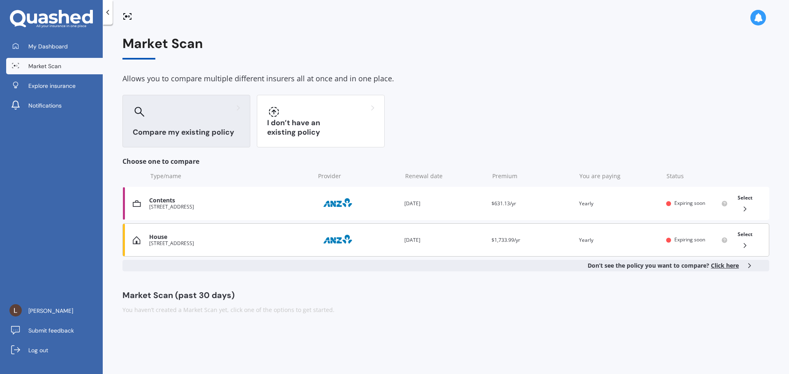
click at [279, 226] on div "House 2 Hand Road, Helensville 0800 Provider Renewal date 13 Sep 2025 Premium $…" at bounding box center [445, 239] width 647 height 33
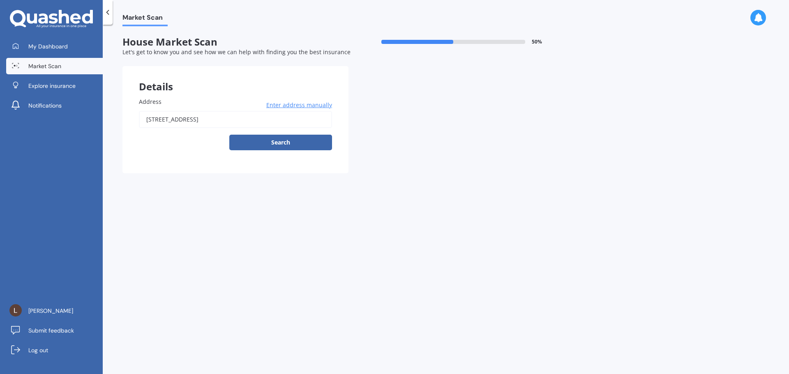
click at [268, 143] on button "Search" at bounding box center [280, 143] width 103 height 16
type input "2 Hand Road, Helensville 0800"
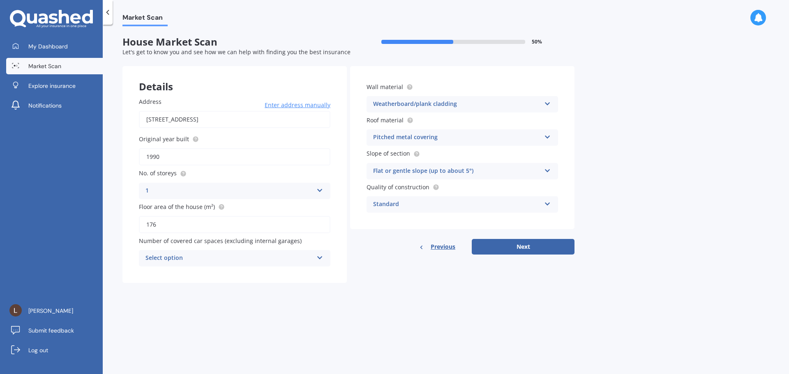
click at [292, 255] on div "Select option" at bounding box center [229, 258] width 168 height 10
click at [193, 275] on div "0" at bounding box center [234, 274] width 191 height 15
click at [487, 245] on button "Next" at bounding box center [523, 247] width 103 height 16
select select "14"
select select "11"
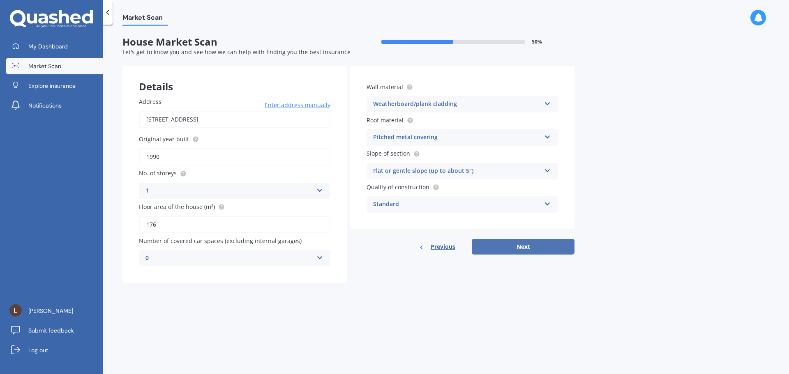
select select "1992"
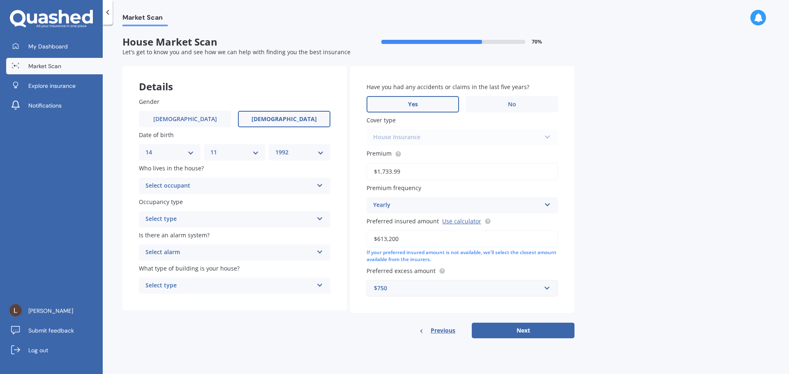
click at [412, 101] on span "Yes" at bounding box center [413, 104] width 10 height 7
click at [0, 0] on input "Yes" at bounding box center [0, 0] width 0 height 0
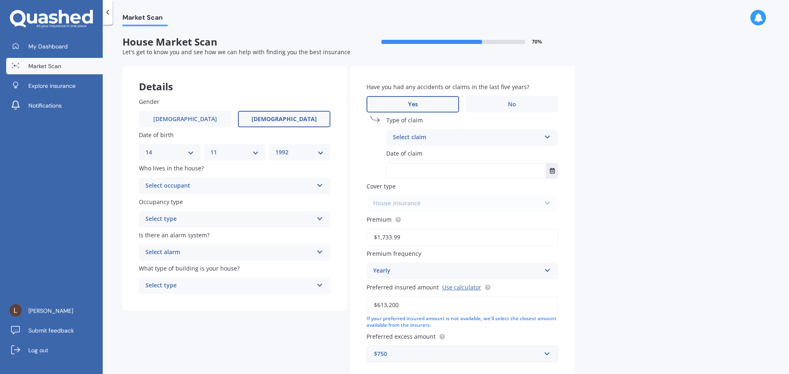
click at [436, 137] on div "Select claim" at bounding box center [467, 138] width 148 height 10
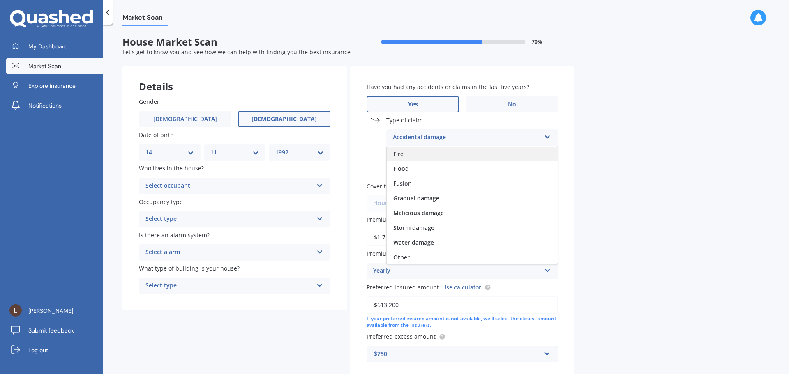
scroll to position [60, 0]
click at [442, 229] on div "Storm damage" at bounding box center [472, 226] width 171 height 15
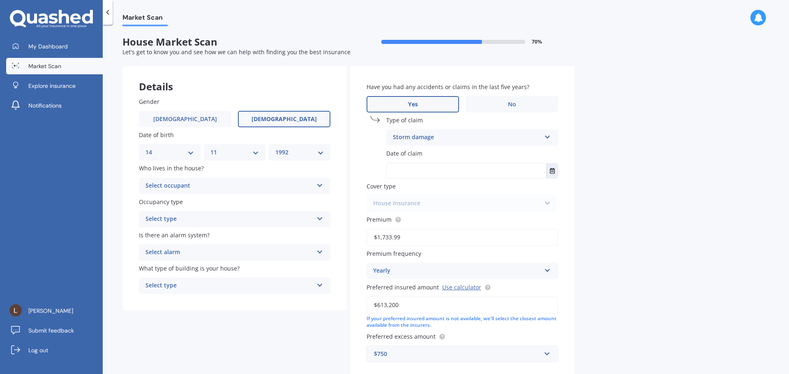
click at [428, 176] on input "text" at bounding box center [467, 170] width 160 height 15
click at [552, 169] on icon "Select date" at bounding box center [552, 171] width 5 height 6
click at [418, 194] on button "Aug 2025" at bounding box center [408, 191] width 35 height 15
click at [405, 243] on span "May" at bounding box center [402, 244] width 12 height 8
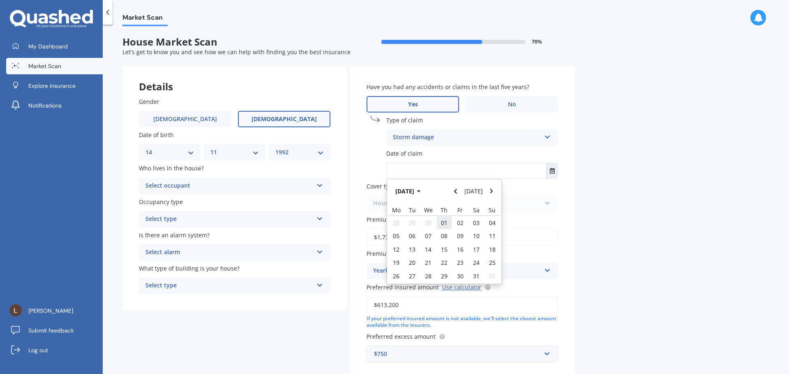
click at [446, 220] on span "01" at bounding box center [444, 223] width 7 height 8
type input "01/05/2025"
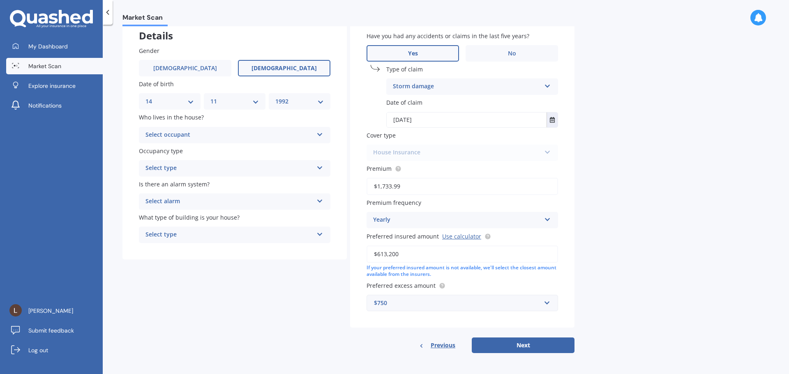
scroll to position [51, 0]
click at [221, 234] on div "Select type" at bounding box center [229, 235] width 168 height 10
click at [216, 251] on div "Freestanding" at bounding box center [234, 250] width 191 height 15
click at [206, 170] on div "Select type" at bounding box center [229, 168] width 168 height 10
drag, startPoint x: 207, startPoint y: 187, endPoint x: 203, endPoint y: 153, distance: 33.9
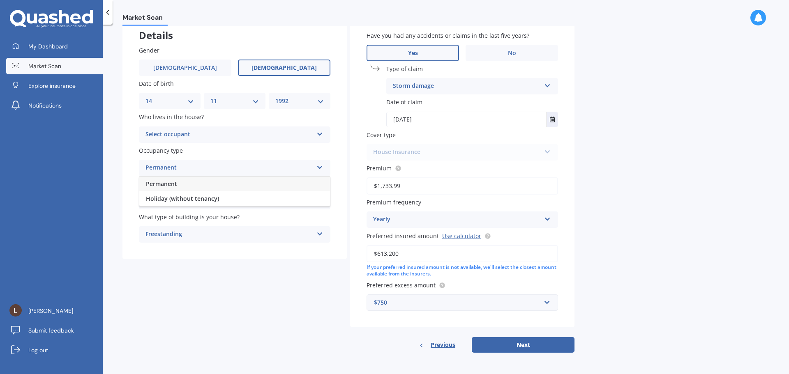
click at [207, 186] on div "Permanent" at bounding box center [234, 184] width 191 height 15
click at [200, 132] on div "Select occupant" at bounding box center [229, 135] width 168 height 10
click at [198, 151] on div "Owner" at bounding box center [234, 150] width 191 height 15
click at [198, 203] on div "Select alarm" at bounding box center [229, 201] width 168 height 10
click at [197, 247] on div "No" at bounding box center [234, 246] width 191 height 15
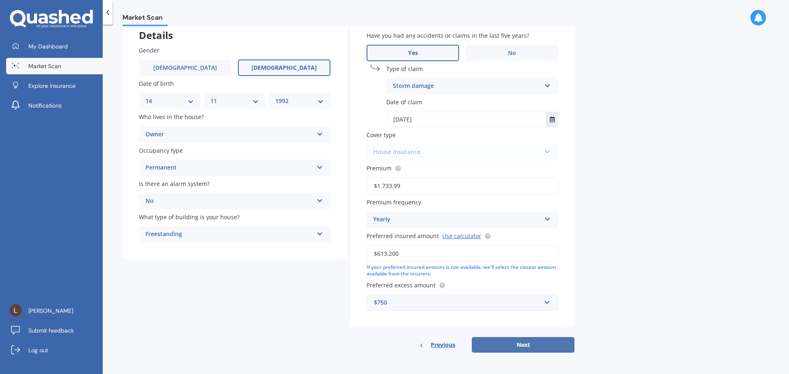
click at [495, 345] on button "Next" at bounding box center [523, 345] width 103 height 16
select select "14"
select select "11"
select select "1992"
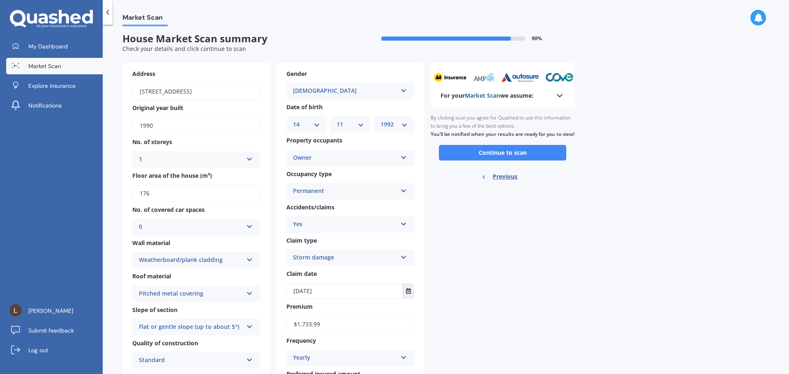
scroll to position [0, 0]
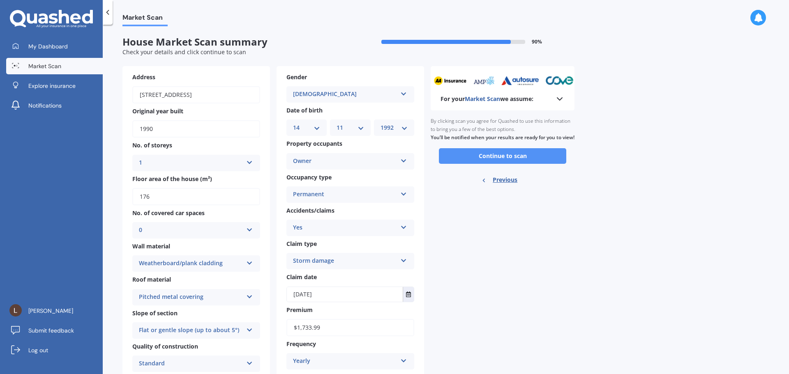
click at [520, 161] on button "Continue to scan" at bounding box center [502, 156] width 127 height 16
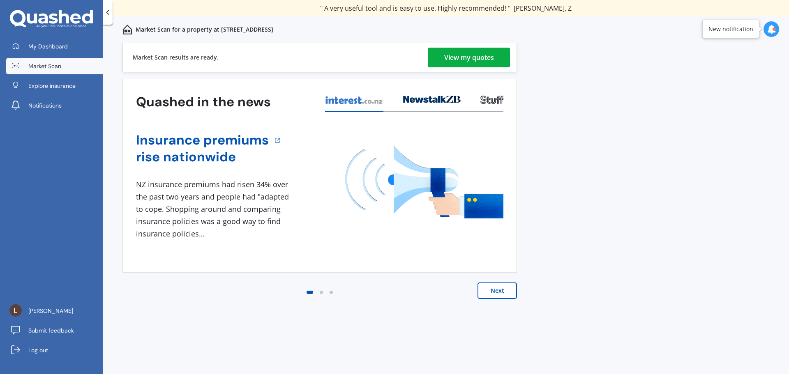
click at [476, 57] on div "View my quotes" at bounding box center [469, 58] width 50 height 20
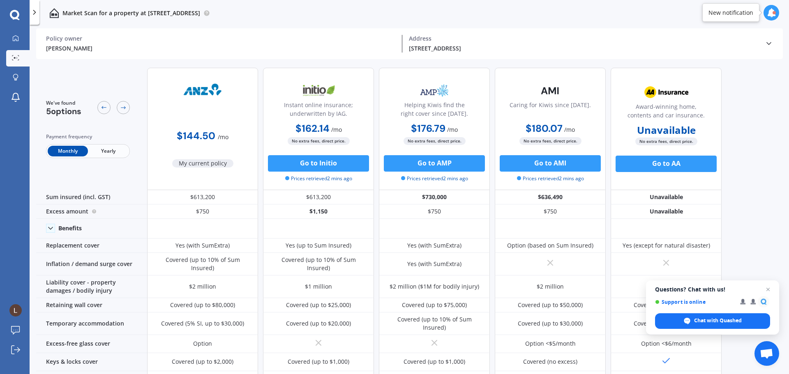
click at [774, 14] on div at bounding box center [773, 12] width 3 height 3
click at [775, 12] on icon at bounding box center [770, 12] width 9 height 9
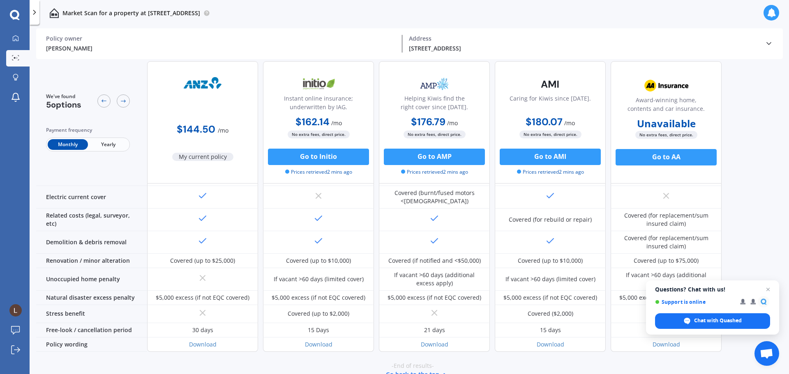
scroll to position [311, 0]
click at [21, 39] on div at bounding box center [15, 38] width 12 height 7
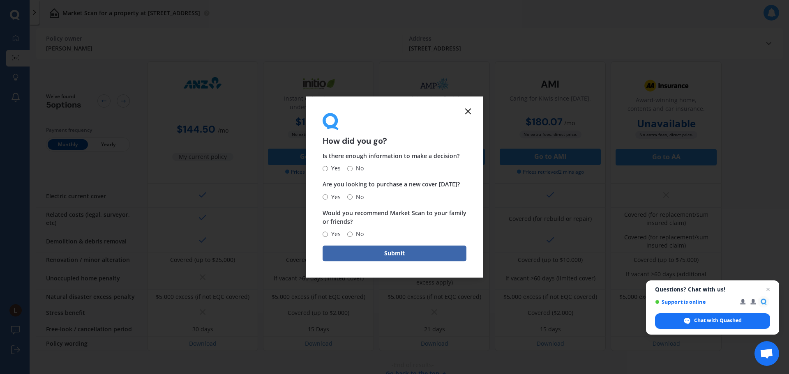
click at [353, 196] on span "No" at bounding box center [357, 197] width 11 height 10
click at [352, 196] on input "No" at bounding box center [349, 196] width 5 height 5
radio input "true"
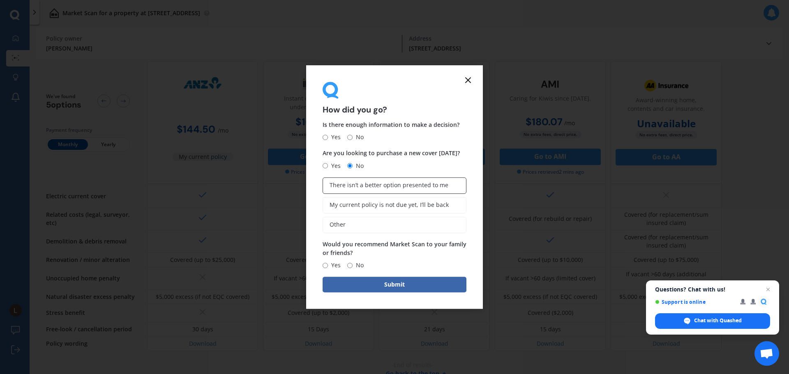
click at [439, 182] on span "There isn’t a better option presented to me" at bounding box center [388, 185] width 119 height 7
click at [0, 0] on input "There isn’t a better option presented to me" at bounding box center [0, 0] width 0 height 0
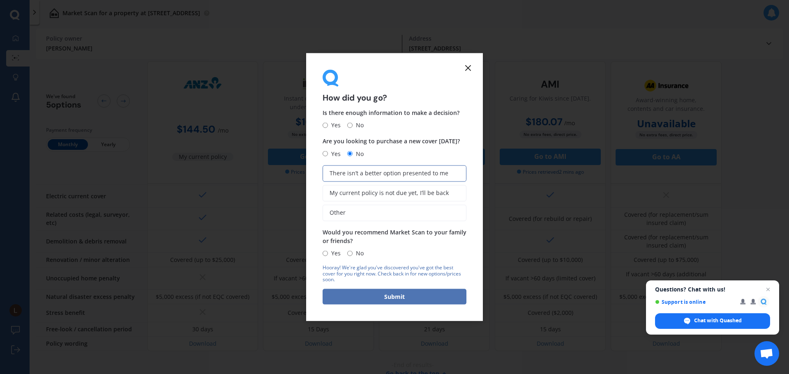
click at [402, 298] on button "Submit" at bounding box center [394, 297] width 144 height 16
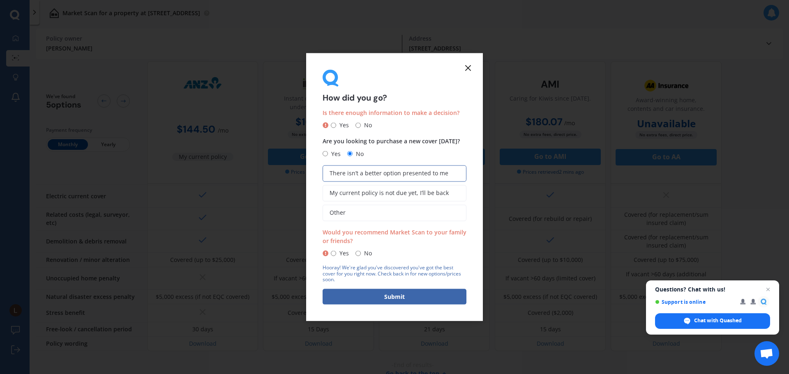
click at [354, 253] on div "Yes No" at bounding box center [346, 253] width 49 height 10
click at [356, 252] on input "No" at bounding box center [357, 253] width 5 height 5
radio input "true"
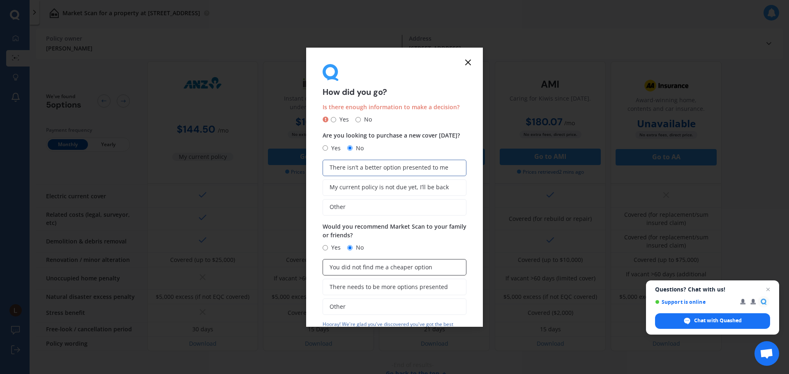
click at [404, 270] on span "You did not find me a cheaper option" at bounding box center [380, 267] width 103 height 7
click at [0, 0] on input "You did not find me a cheaper option" at bounding box center [0, 0] width 0 height 0
click at [336, 117] on span "Yes" at bounding box center [342, 120] width 13 height 10
click at [336, 117] on input "Yes" at bounding box center [333, 119] width 5 height 5
radio input "true"
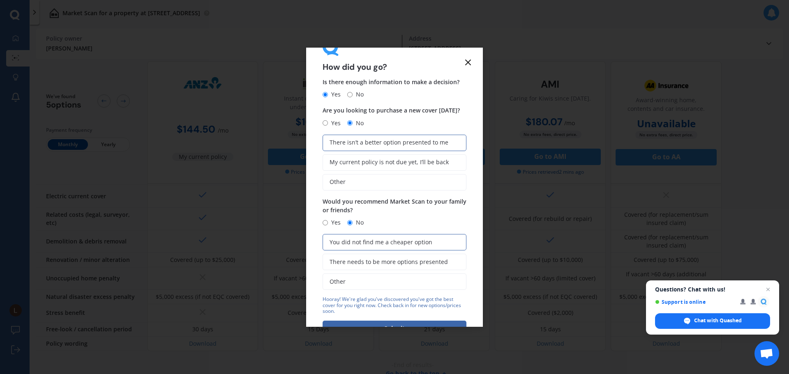
scroll to position [51, 0]
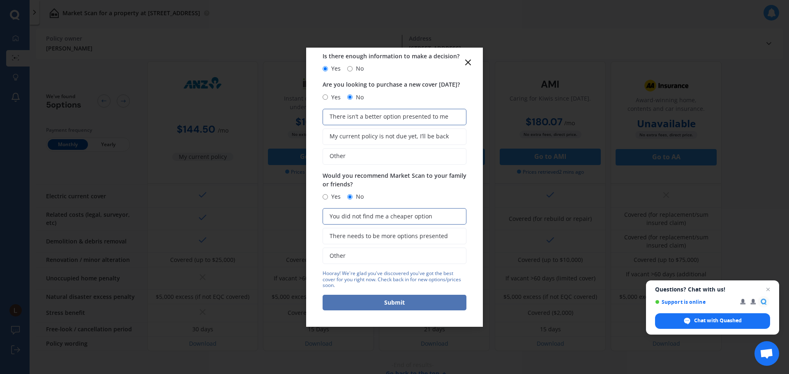
click at [452, 306] on button "Submit" at bounding box center [394, 303] width 144 height 16
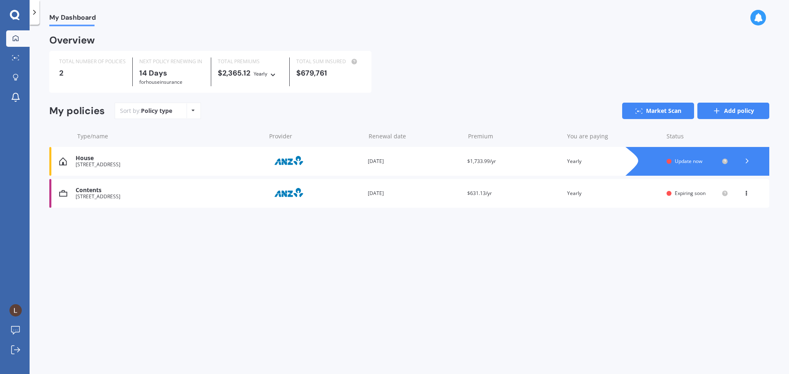
click at [716, 108] on icon at bounding box center [716, 111] width 8 height 8
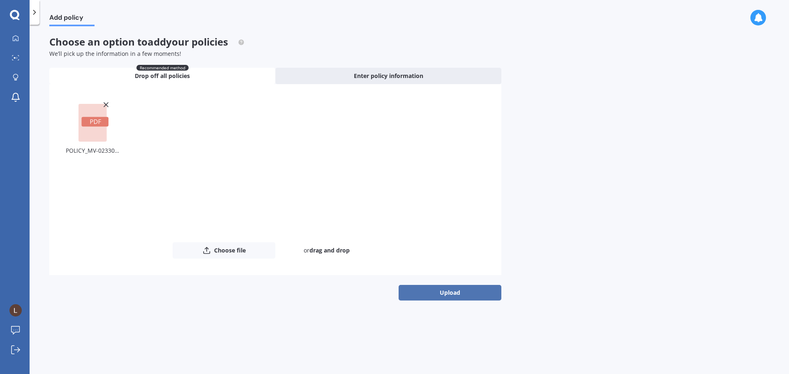
click at [434, 292] on button "Upload" at bounding box center [449, 293] width 103 height 16
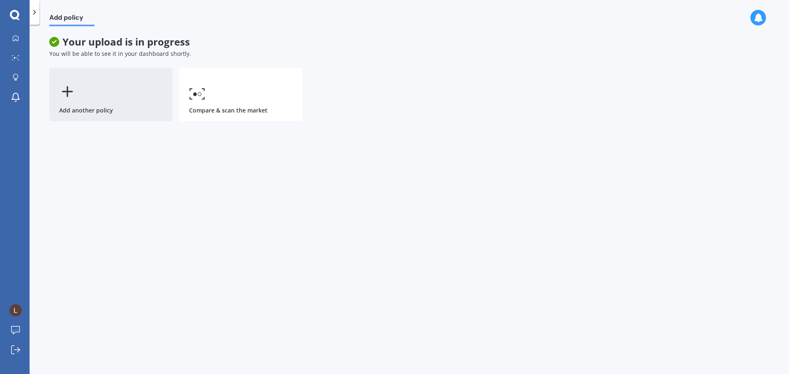
click at [127, 103] on div "Add another policy" at bounding box center [110, 94] width 123 height 53
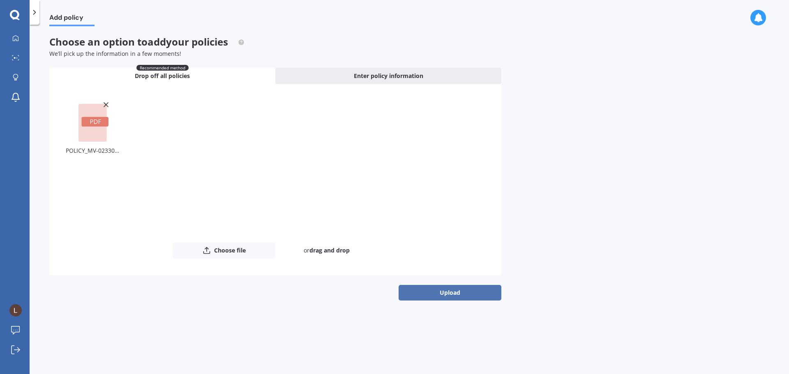
click at [439, 290] on button "Upload" at bounding box center [449, 293] width 103 height 16
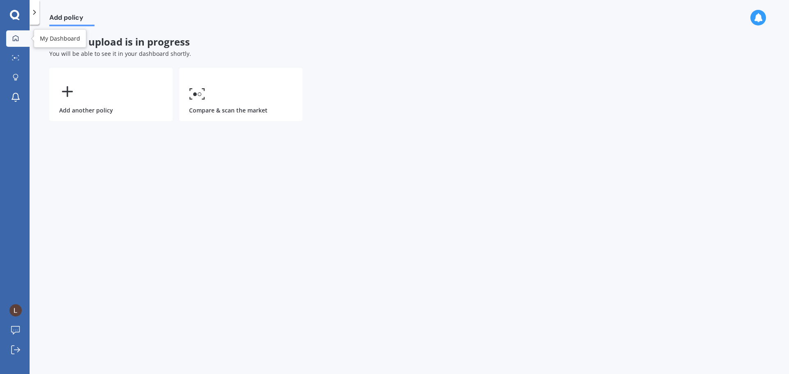
click at [22, 35] on link "My Dashboard" at bounding box center [17, 38] width 23 height 16
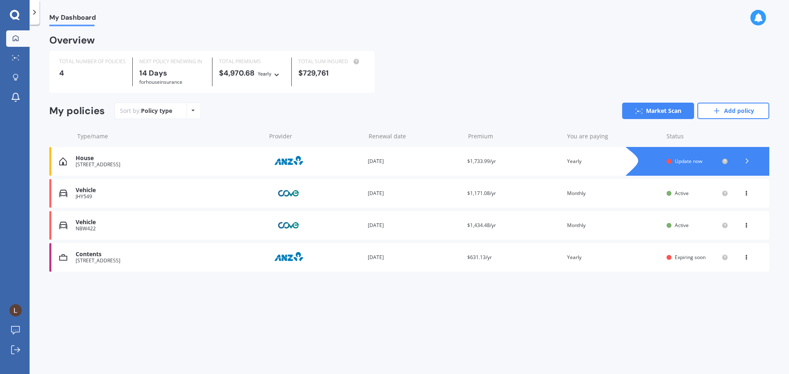
click at [749, 225] on icon at bounding box center [746, 223] width 6 height 5
click at [730, 304] on div "My Dashboard Overview TOTAL NUMBER OF POLICIES 4 NEXT POLICY RENEWING IN 14 Day…" at bounding box center [409, 201] width 759 height 350
click at [655, 107] on link "Market Scan" at bounding box center [658, 111] width 72 height 16
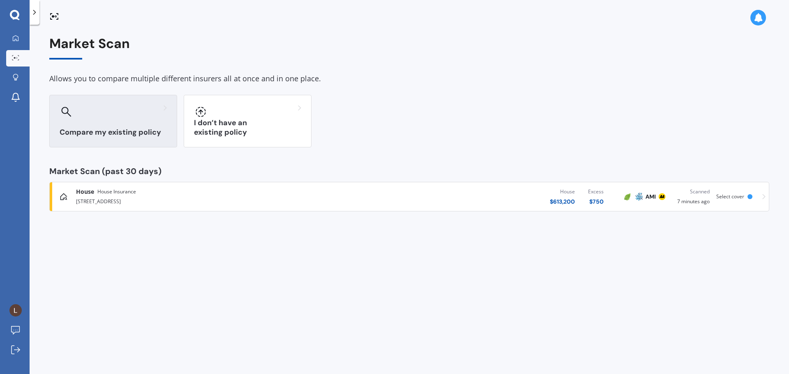
click at [106, 114] on div at bounding box center [113, 111] width 107 height 13
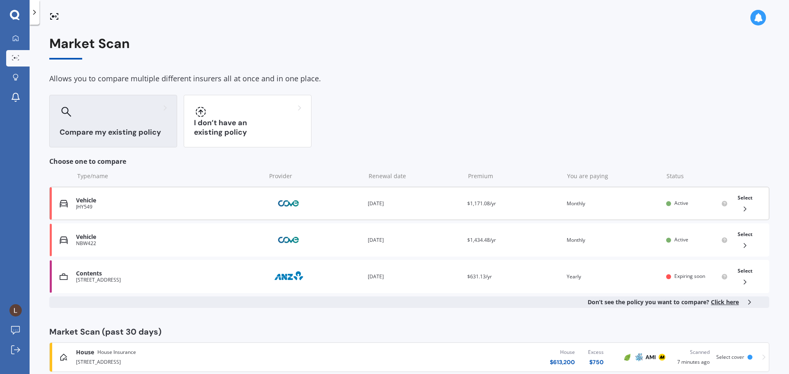
click at [116, 205] on div "JHY549" at bounding box center [169, 207] width 186 height 6
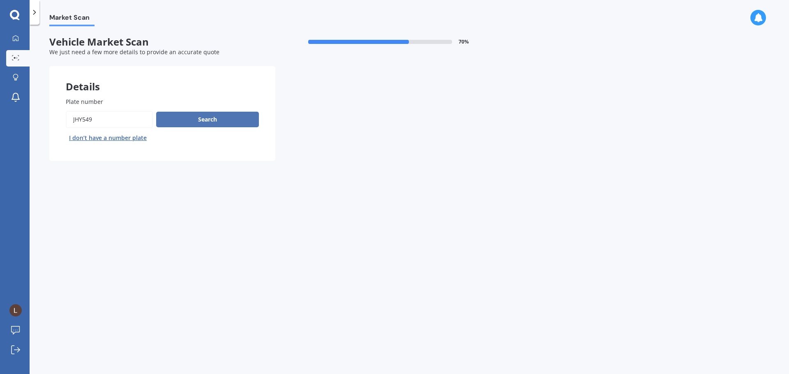
click at [185, 121] on button "Search" at bounding box center [207, 120] width 103 height 16
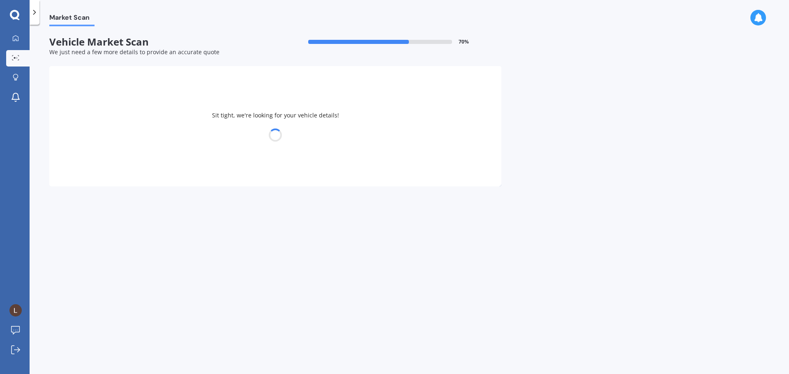
select select "VOLKSWAGEN"
select select "PASSAT"
select select "14"
select select "11"
select select "1992"
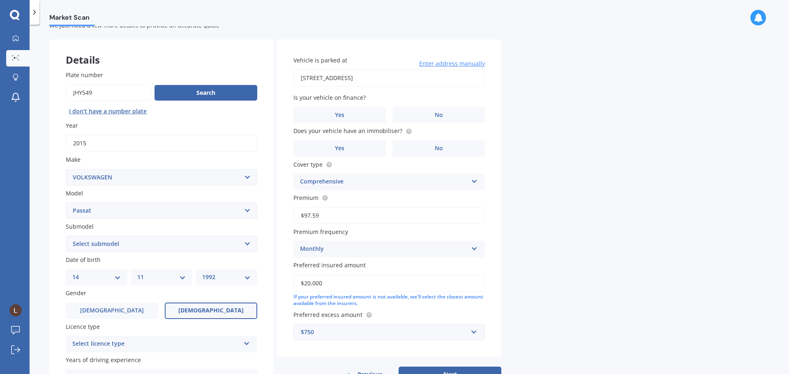
scroll to position [41, 0]
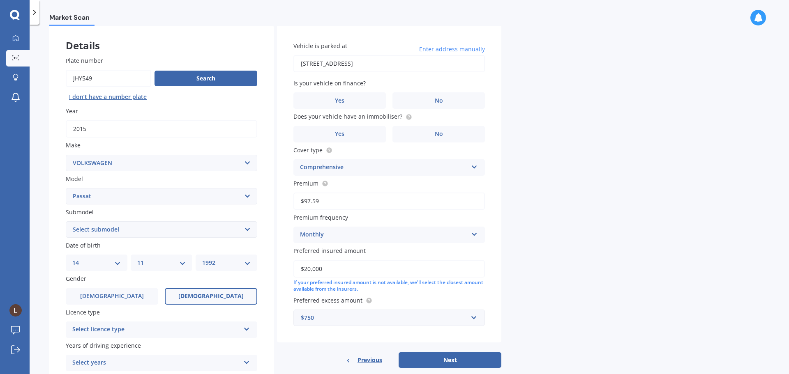
click at [157, 228] on select "Select submodel (All other) 1.4T Staion Wagon 1.8 non turbo 1.8 turbo 2.0 T FSI…" at bounding box center [161, 229] width 191 height 16
select select "1.4T STAION WAGON"
click at [66, 221] on select "Select submodel (All other) 1.4T Staion Wagon 1.8 non turbo 1.8 turbo 2.0 T FSI…" at bounding box center [161, 229] width 191 height 16
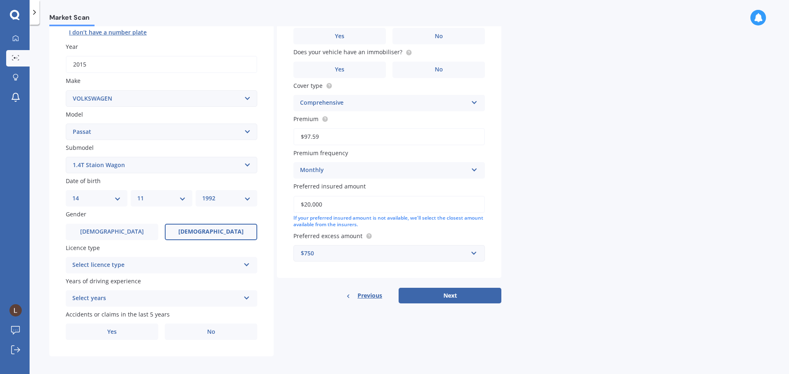
scroll to position [109, 0]
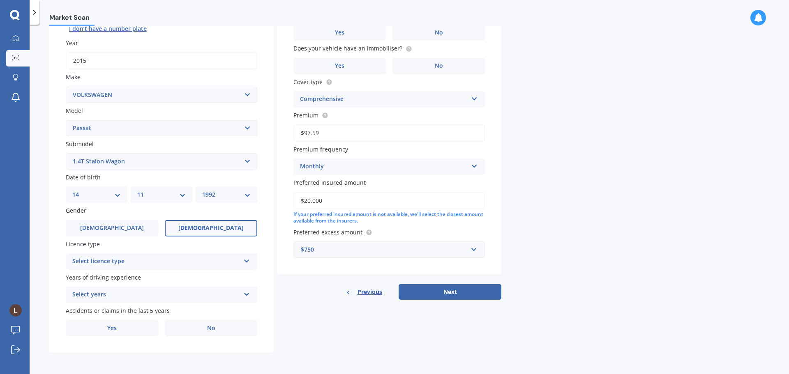
click at [159, 263] on div "Select licence type" at bounding box center [156, 262] width 168 height 10
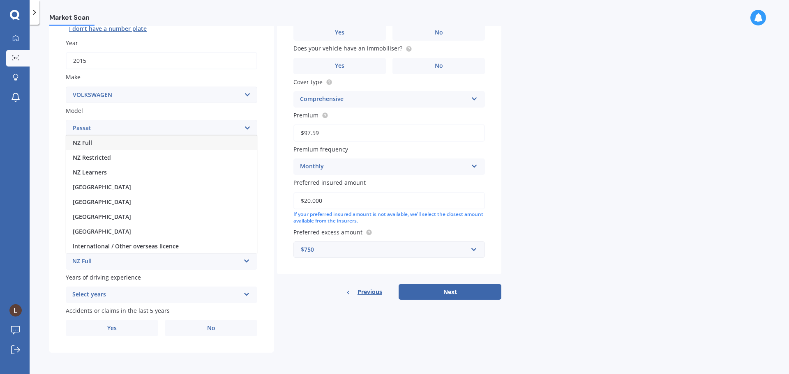
click at [126, 144] on div "NZ Full" at bounding box center [161, 143] width 191 height 15
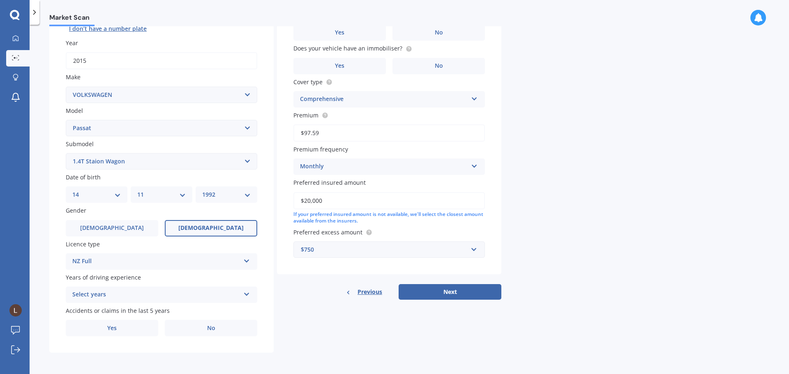
click at [138, 293] on div "Select years" at bounding box center [156, 295] width 168 height 10
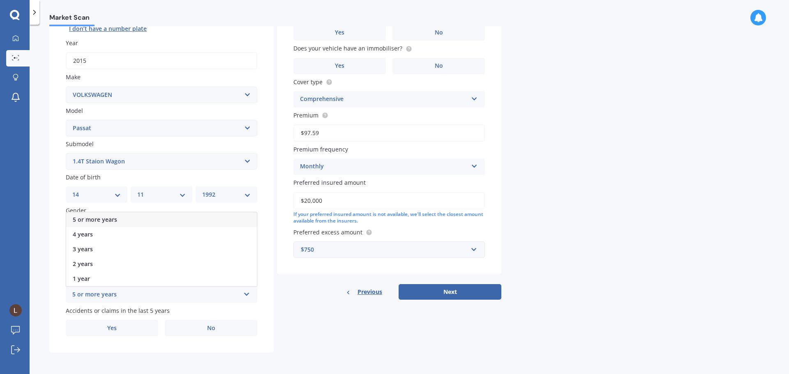
click at [136, 218] on div "5 or more years" at bounding box center [161, 219] width 191 height 15
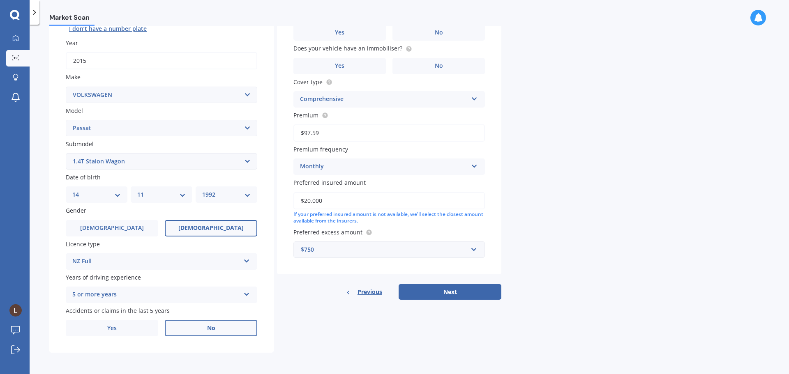
click at [177, 323] on label "No" at bounding box center [211, 328] width 92 height 16
click at [0, 0] on input "No" at bounding box center [0, 0] width 0 height 0
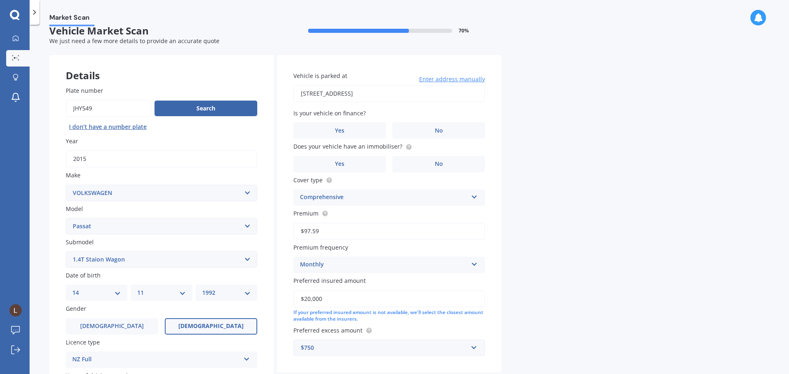
scroll to position [0, 0]
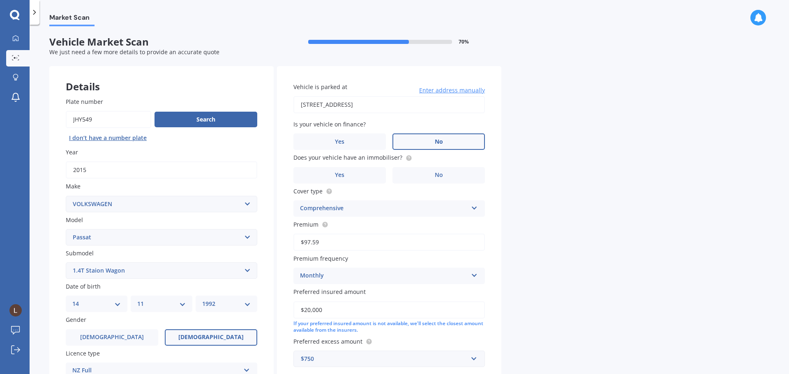
click at [414, 138] on label "No" at bounding box center [438, 141] width 92 height 16
click at [0, 0] on input "No" at bounding box center [0, 0] width 0 height 0
click at [438, 168] on label "No" at bounding box center [438, 175] width 92 height 16
click at [0, 0] on input "No" at bounding box center [0, 0] width 0 height 0
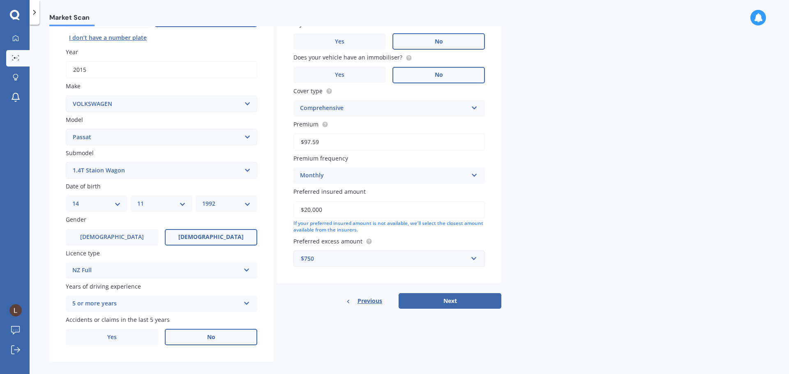
scroll to position [109, 0]
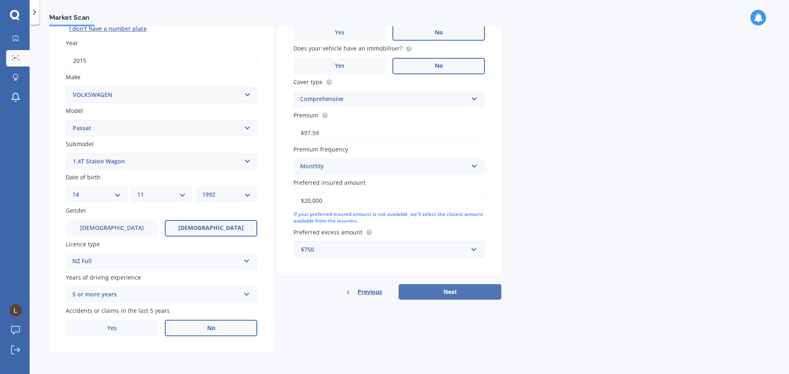
click at [466, 297] on button "Next" at bounding box center [449, 292] width 103 height 16
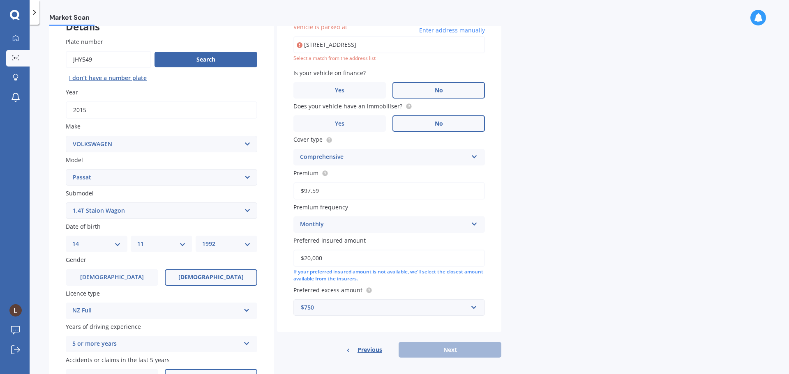
scroll to position [56, 0]
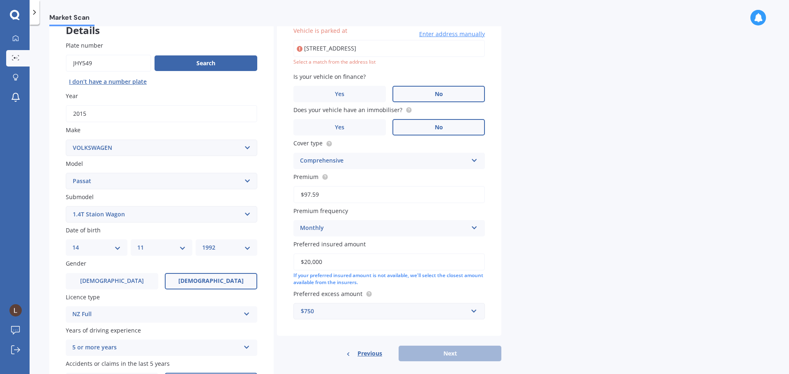
type input "2 Hand Road, Helensville 0800"
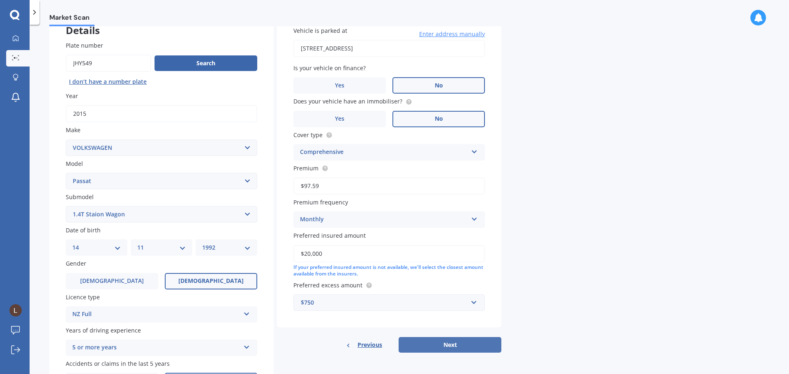
click at [442, 344] on button "Next" at bounding box center [449, 345] width 103 height 16
select select "14"
select select "11"
select select "1992"
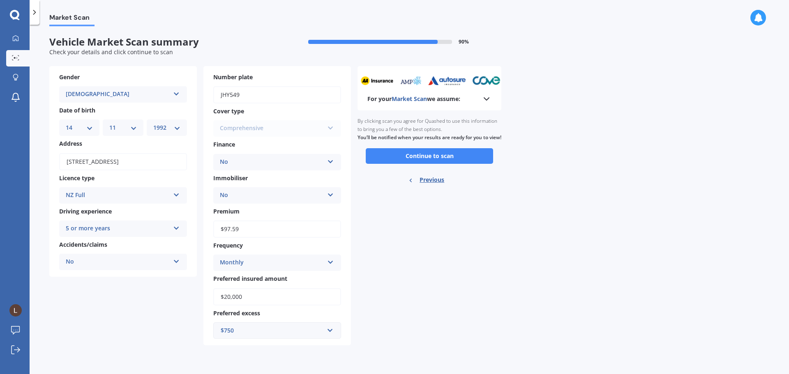
scroll to position [0, 0]
click at [430, 164] on button "Continue to scan" at bounding box center [429, 156] width 127 height 16
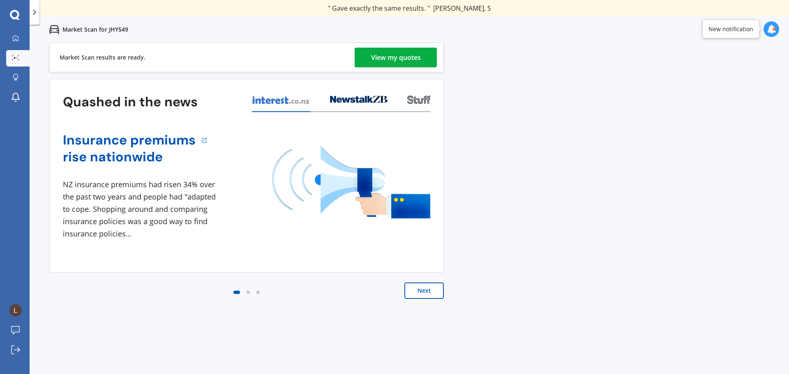
click at [411, 60] on div "View my quotes" at bounding box center [396, 58] width 50 height 20
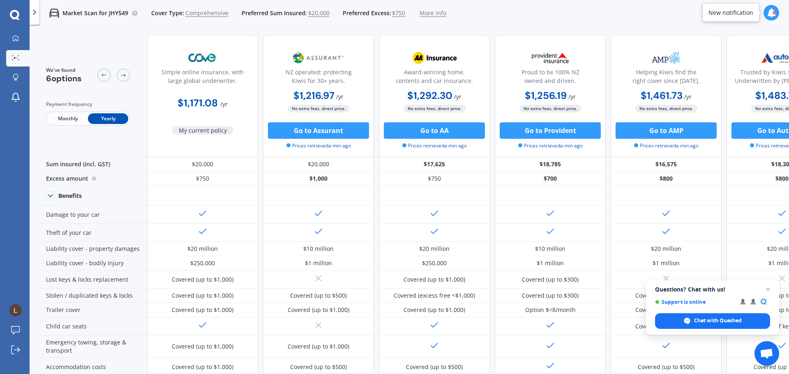
click at [69, 117] on span "Monthly" at bounding box center [68, 118] width 40 height 11
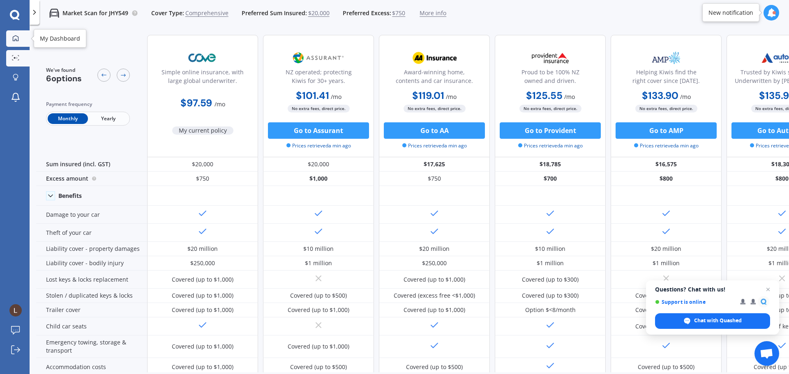
click at [14, 37] on icon at bounding box center [15, 38] width 7 height 7
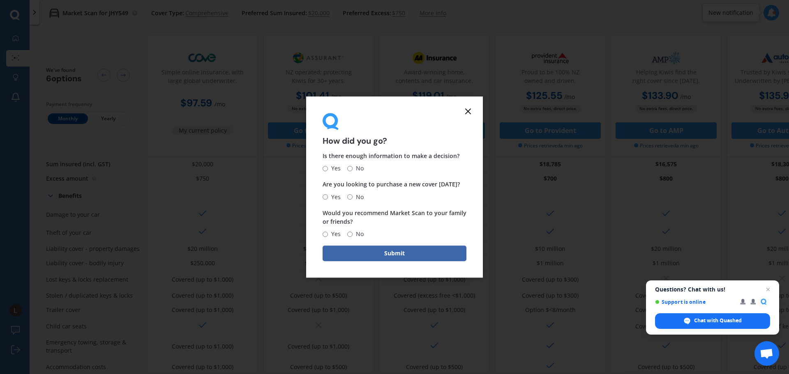
click at [327, 166] on input "Yes" at bounding box center [324, 168] width 5 height 5
radio input "true"
click at [352, 196] on input "No" at bounding box center [349, 196] width 5 height 5
radio input "true"
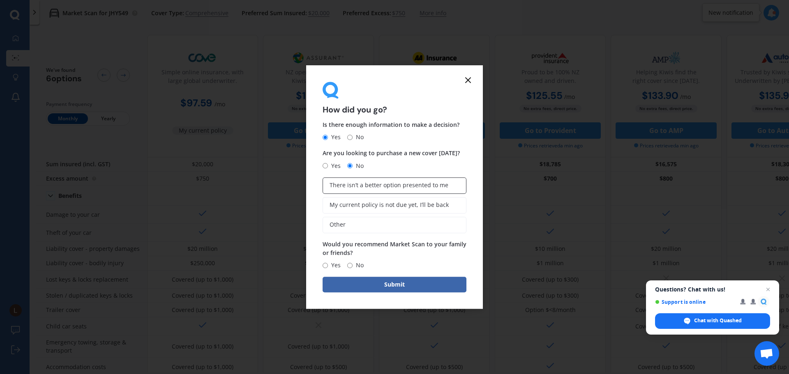
click at [362, 184] on span "There isn’t a better option presented to me" at bounding box center [388, 185] width 119 height 7
click at [0, 0] on input "There isn’t a better option presented to me" at bounding box center [0, 0] width 0 height 0
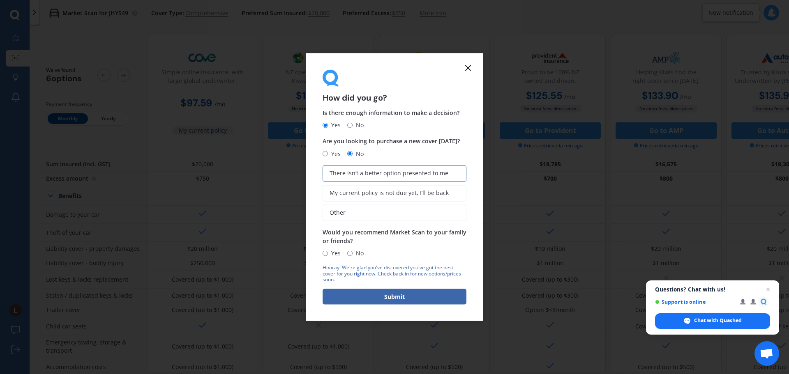
click at [350, 254] on input "No" at bounding box center [349, 253] width 5 height 5
radio input "true"
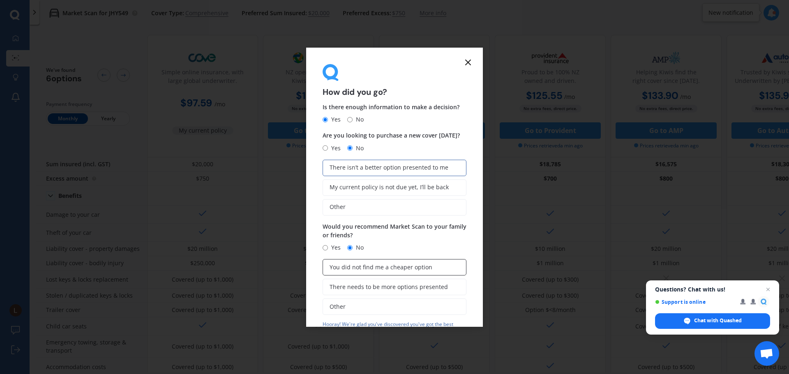
drag, startPoint x: 357, startPoint y: 261, endPoint x: 363, endPoint y: 261, distance: 6.2
click at [357, 261] on label "You did not find me a cheaper option" at bounding box center [394, 267] width 144 height 16
click at [0, 0] on input "You did not find me a cheaper option" at bounding box center [0, 0] width 0 height 0
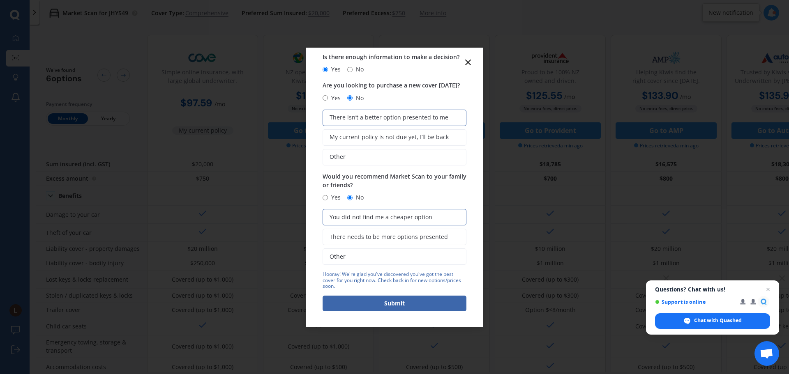
scroll to position [51, 0]
click at [423, 302] on button "Submit" at bounding box center [394, 303] width 144 height 16
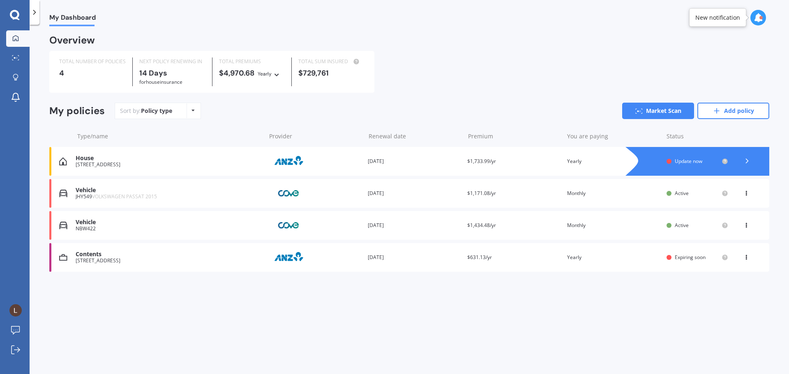
click at [170, 222] on div "Vehicle" at bounding box center [169, 222] width 186 height 7
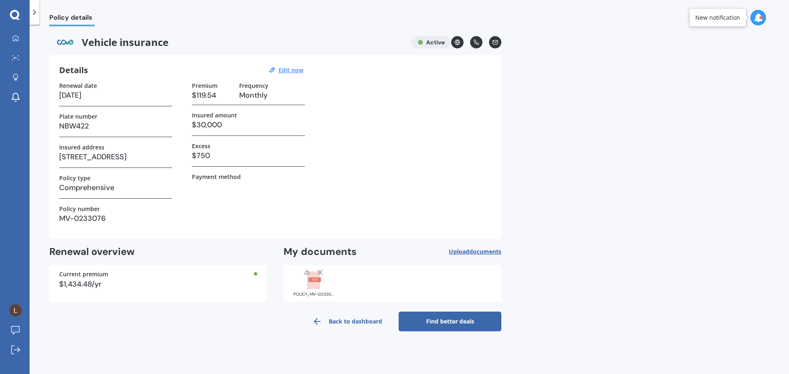
click at [441, 320] on link "Find better deals" at bounding box center [449, 322] width 103 height 20
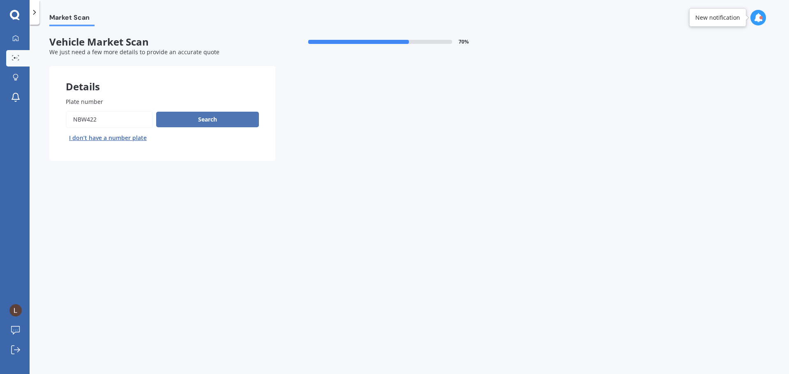
click at [197, 122] on button "Search" at bounding box center [207, 120] width 103 height 16
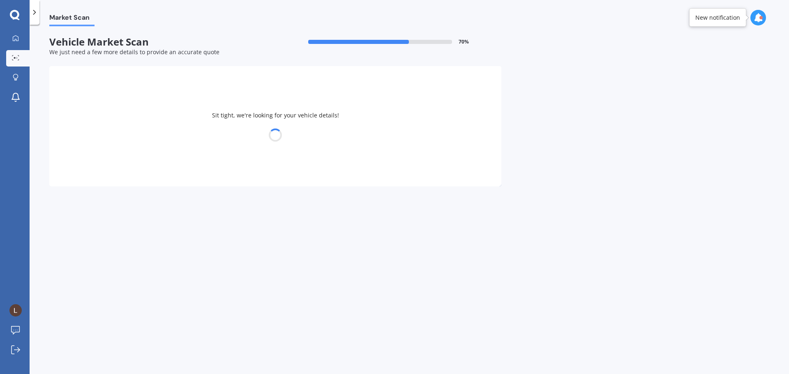
select select "VOLKSWAGEN"
select select "TOUAREG"
select select "14"
select select "11"
select select "1992"
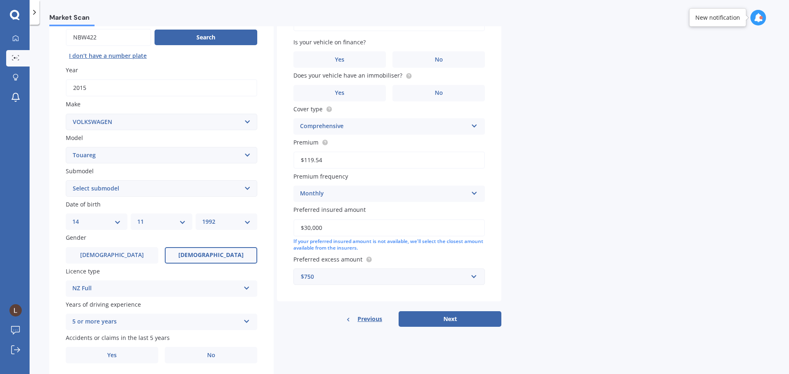
scroll to position [109, 0]
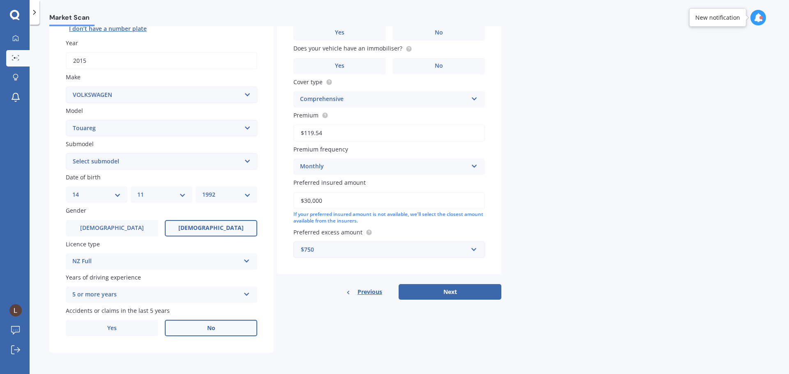
click at [230, 324] on label "No" at bounding box center [211, 328] width 92 height 16
click at [0, 0] on input "No" at bounding box center [0, 0] width 0 height 0
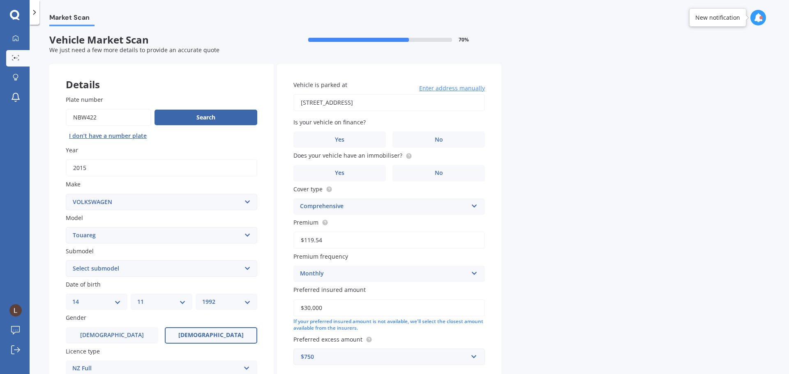
scroll to position [0, 0]
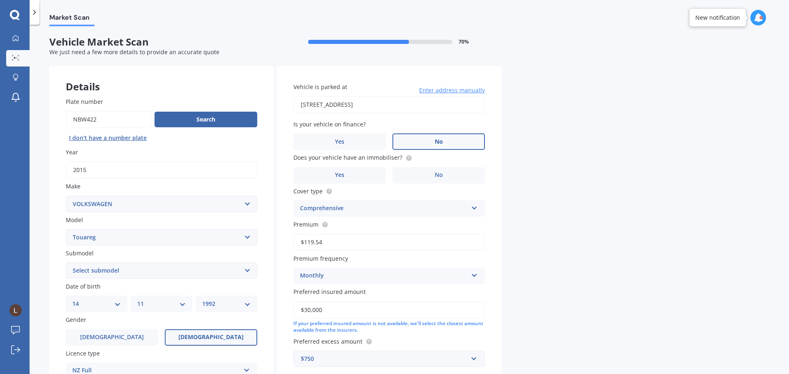
click at [439, 141] on span "No" at bounding box center [439, 141] width 8 height 7
click at [0, 0] on input "No" at bounding box center [0, 0] width 0 height 0
click at [438, 177] on span "No" at bounding box center [439, 175] width 8 height 7
click at [0, 0] on input "No" at bounding box center [0, 0] width 0 height 0
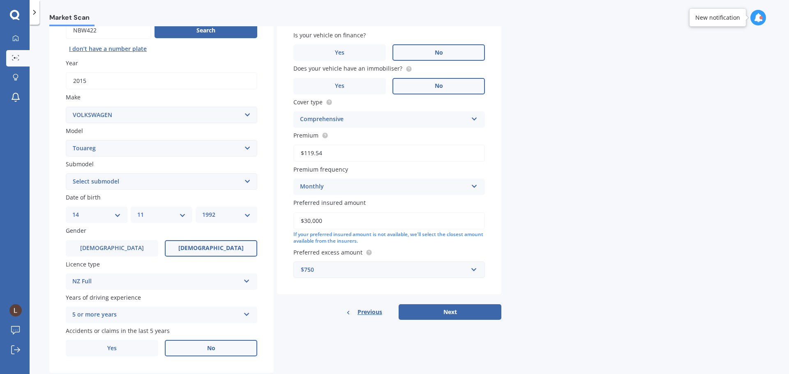
scroll to position [109, 0]
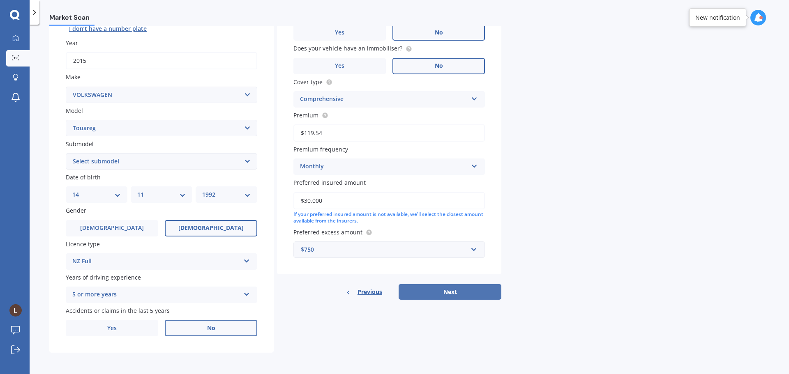
click at [461, 288] on button "Next" at bounding box center [449, 292] width 103 height 16
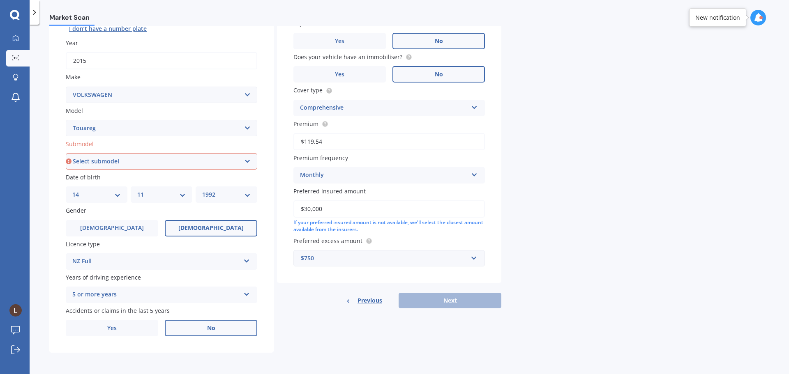
click at [142, 161] on select "Select submodel (All other) 3.0 V6 TDI 3.6 V6 FSI 4.2 V8 FSI 5.0 V10 TDI Hybrid…" at bounding box center [161, 161] width 191 height 16
select select "V8 TDI"
click at [66, 153] on select "Select submodel (All other) 3.0 V6 TDI 3.6 V6 FSI 4.2 V8 FSI 5.0 V10 TDI Hybrid…" at bounding box center [161, 161] width 191 height 16
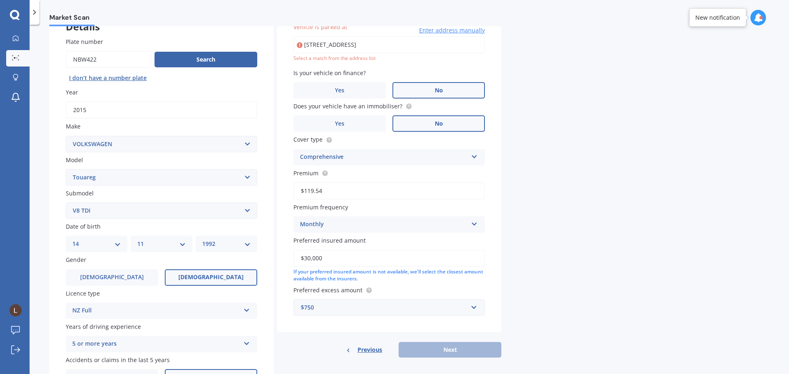
scroll to position [56, 0]
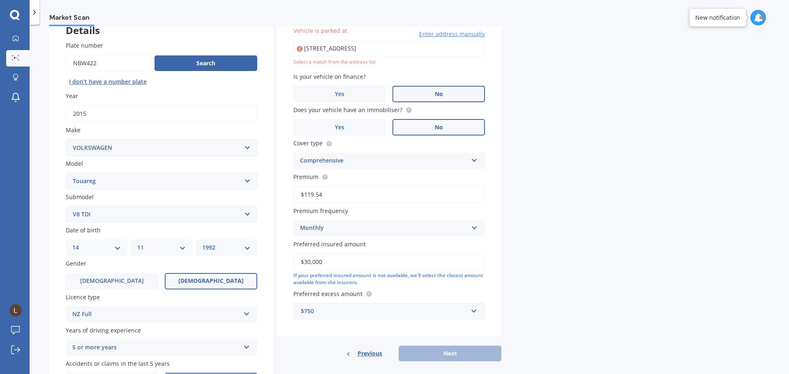
type input "2 Hand Road, Helensville 0800"
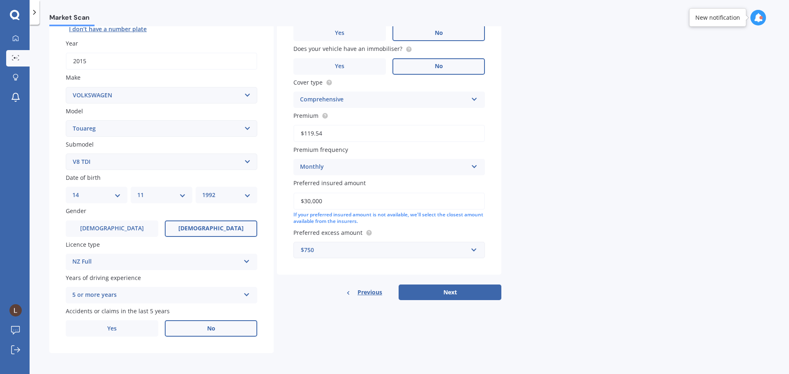
scroll to position [109, 0]
click at [456, 297] on button "Next" at bounding box center [449, 292] width 103 height 16
select select "14"
select select "11"
select select "1992"
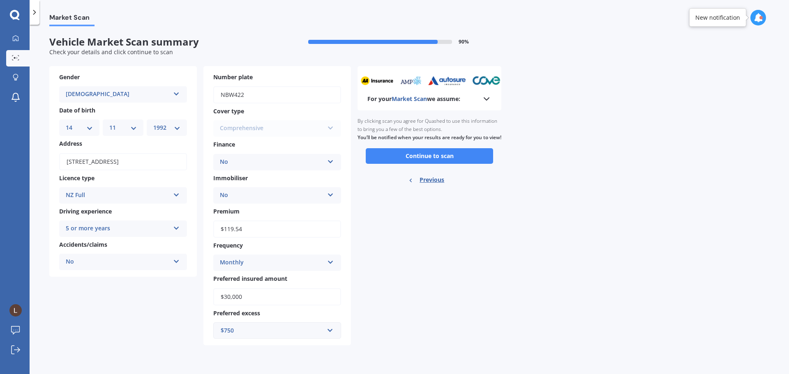
scroll to position [0, 0]
click at [469, 162] on button "Continue to scan" at bounding box center [429, 156] width 127 height 16
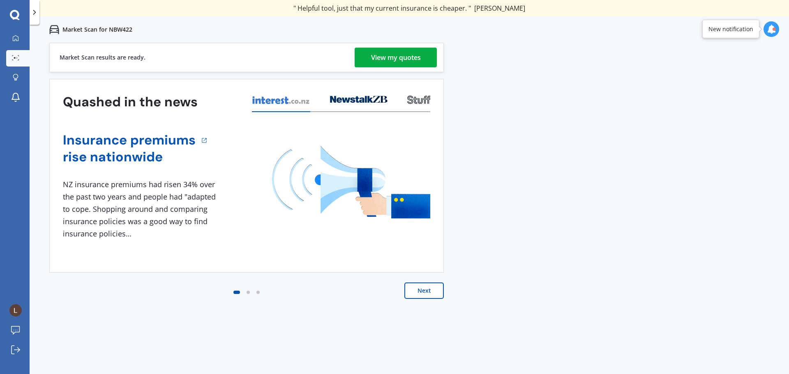
click at [393, 50] on div "View my quotes" at bounding box center [396, 58] width 50 height 20
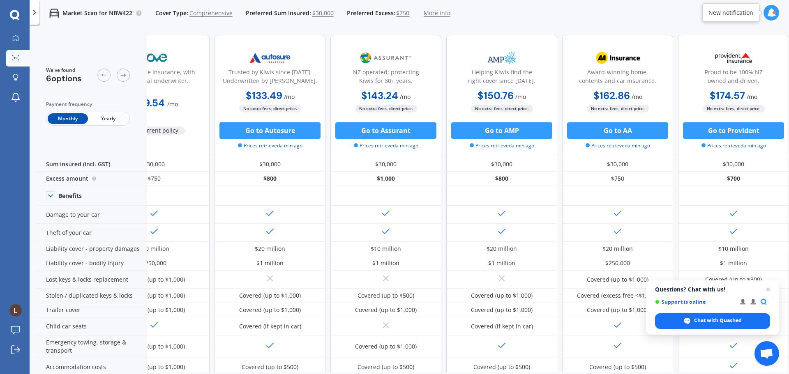
scroll to position [0, 18]
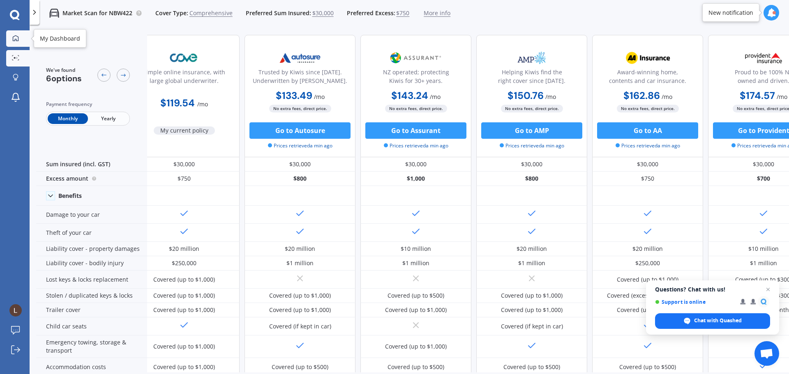
click at [22, 34] on link "My Dashboard" at bounding box center [17, 38] width 23 height 16
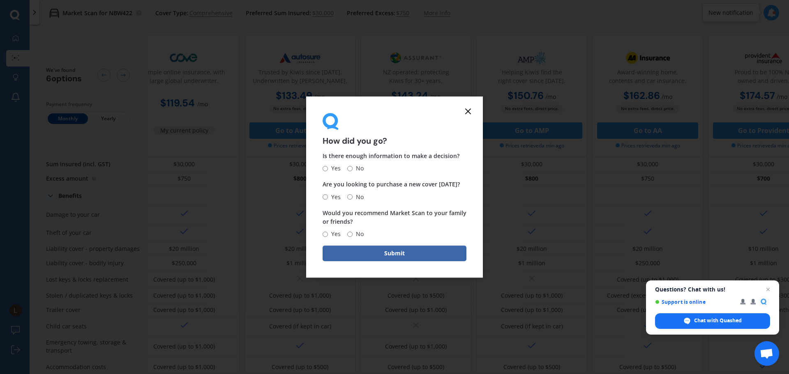
click at [328, 168] on span "Yes" at bounding box center [334, 169] width 13 height 10
click at [328, 168] on input "Yes" at bounding box center [324, 168] width 5 height 5
radio input "true"
click at [350, 196] on input "No" at bounding box center [349, 196] width 5 height 5
radio input "true"
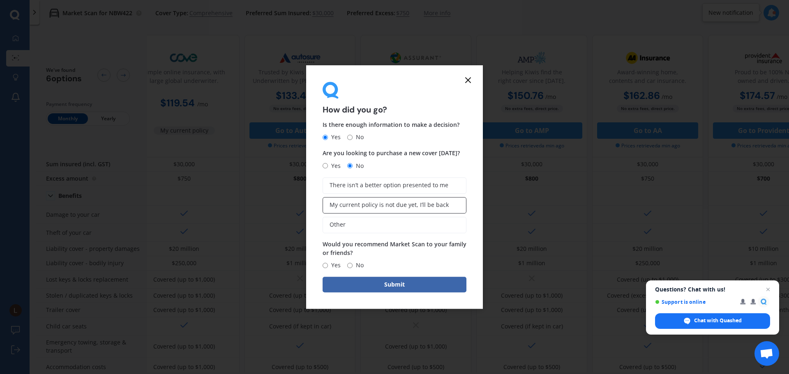
click at [368, 186] on span "There isn’t a better option presented to me" at bounding box center [388, 185] width 119 height 7
click at [0, 0] on input "There isn’t a better option presented to me" at bounding box center [0, 0] width 0 height 0
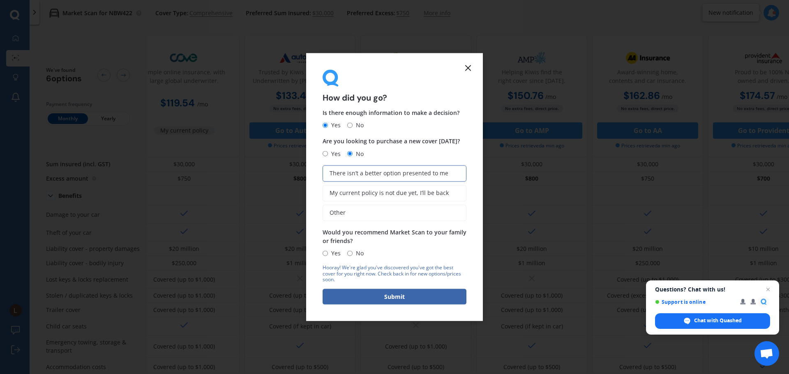
click at [347, 253] on input "No" at bounding box center [349, 253] width 5 height 5
radio input "true"
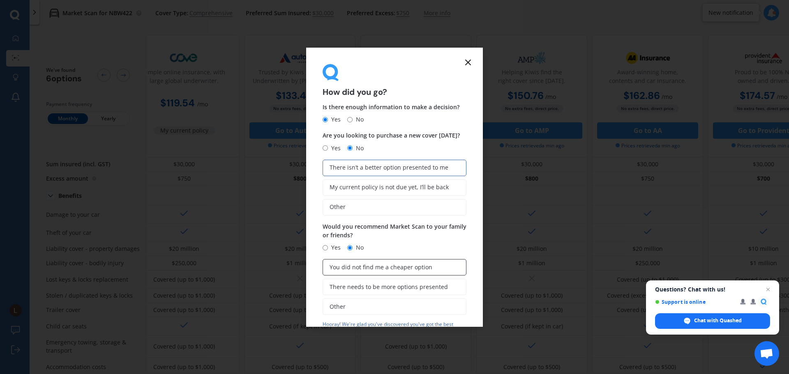
click at [359, 267] on span "You did not find me a cheaper option" at bounding box center [380, 267] width 103 height 7
click at [0, 0] on input "You did not find me a cheaper option" at bounding box center [0, 0] width 0 height 0
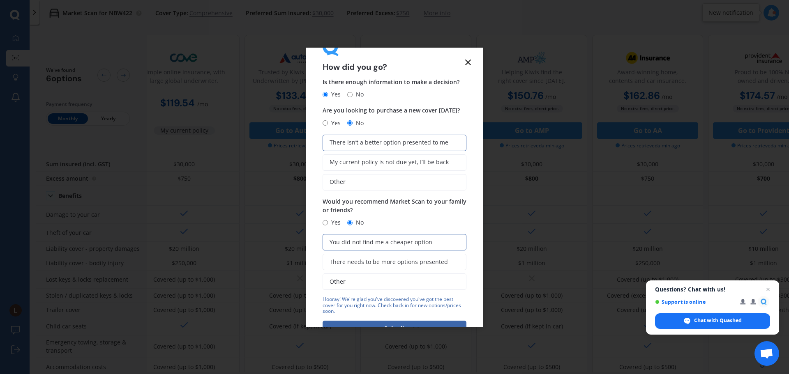
scroll to position [51, 0]
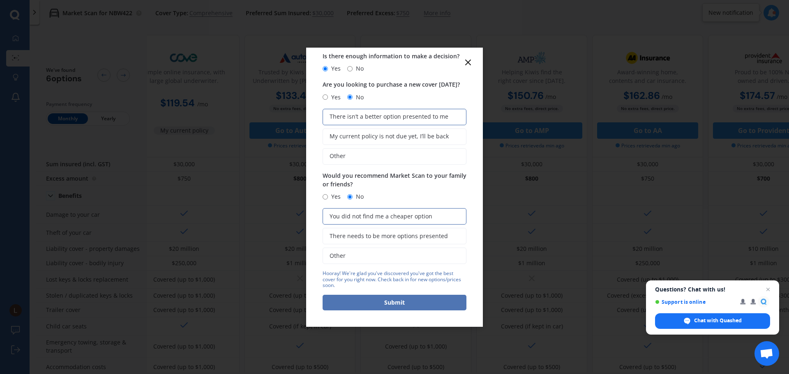
click at [420, 296] on button "Submit" at bounding box center [394, 303] width 144 height 16
